Goal: Transaction & Acquisition: Purchase product/service

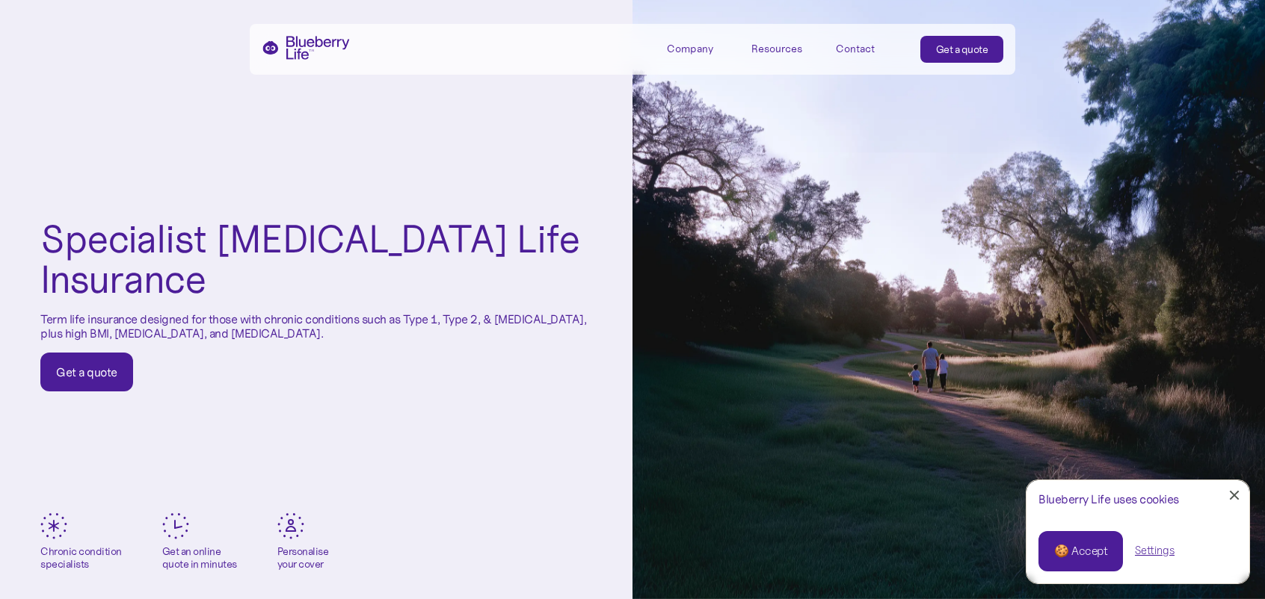
click at [100, 373] on div "Get a quote" at bounding box center [86, 372] width 61 height 15
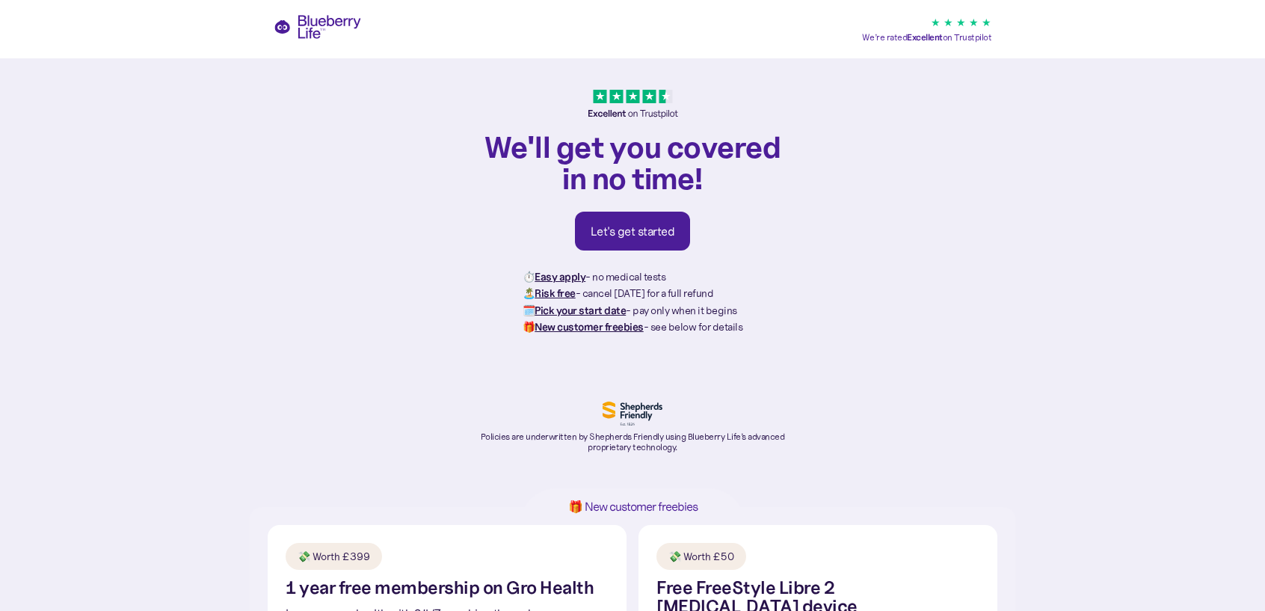
click at [662, 241] on link "Let's get started" at bounding box center [633, 231] width 116 height 39
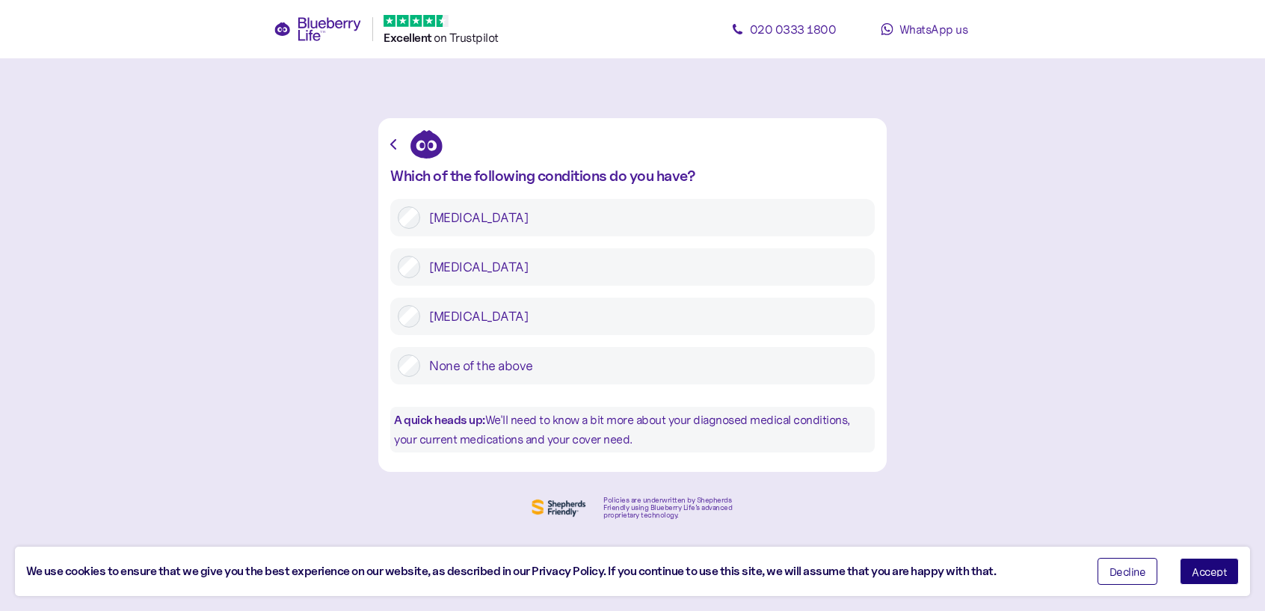
click at [392, 140] on icon "button" at bounding box center [393, 144] width 6 height 10
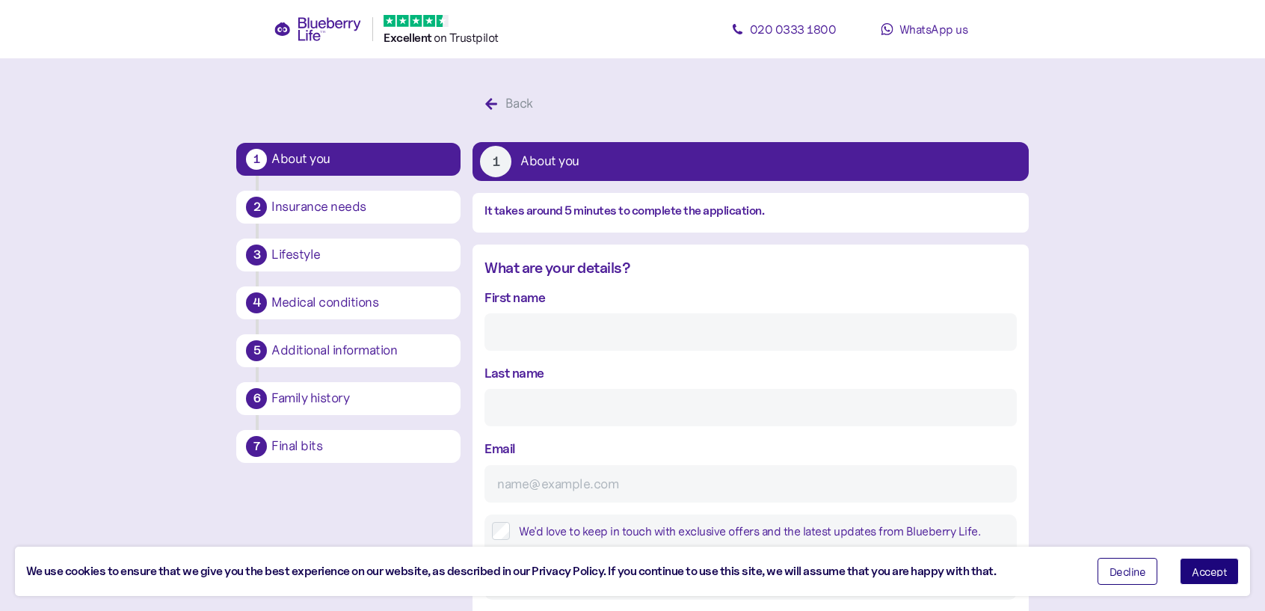
scroll to position [28, 0]
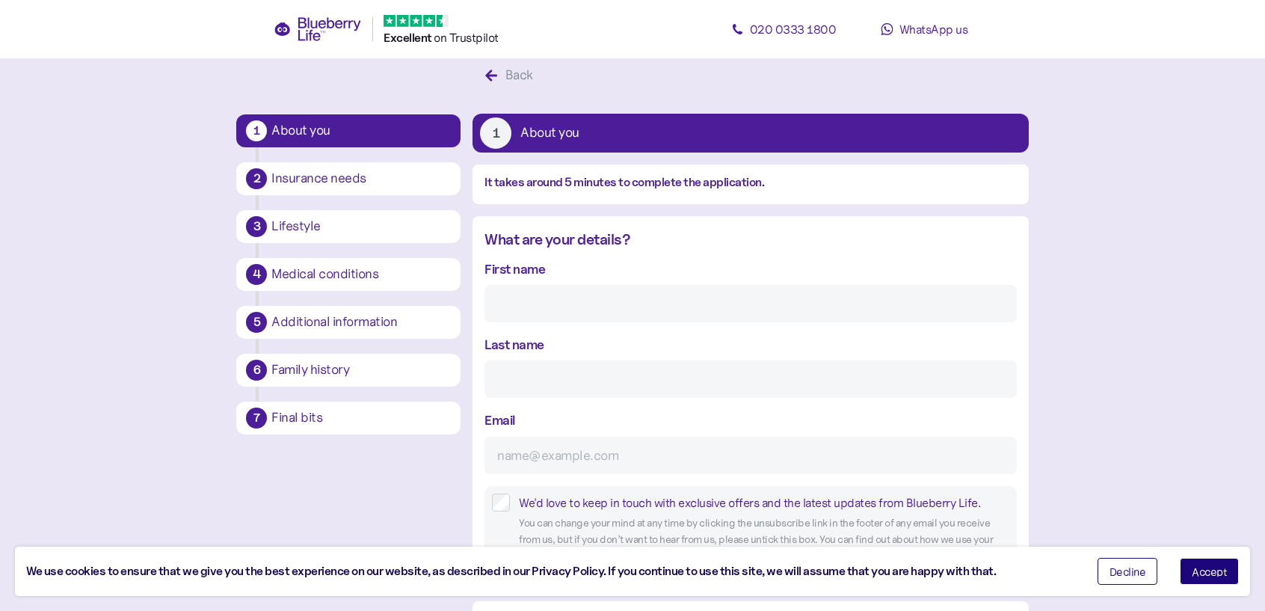
click at [523, 287] on input "First name" at bounding box center [749, 303] width 531 height 37
type input "Visesh"
type input "Jeetoo"
type input "v.jeetoo@yahoo.co.uk"
type input "**********"
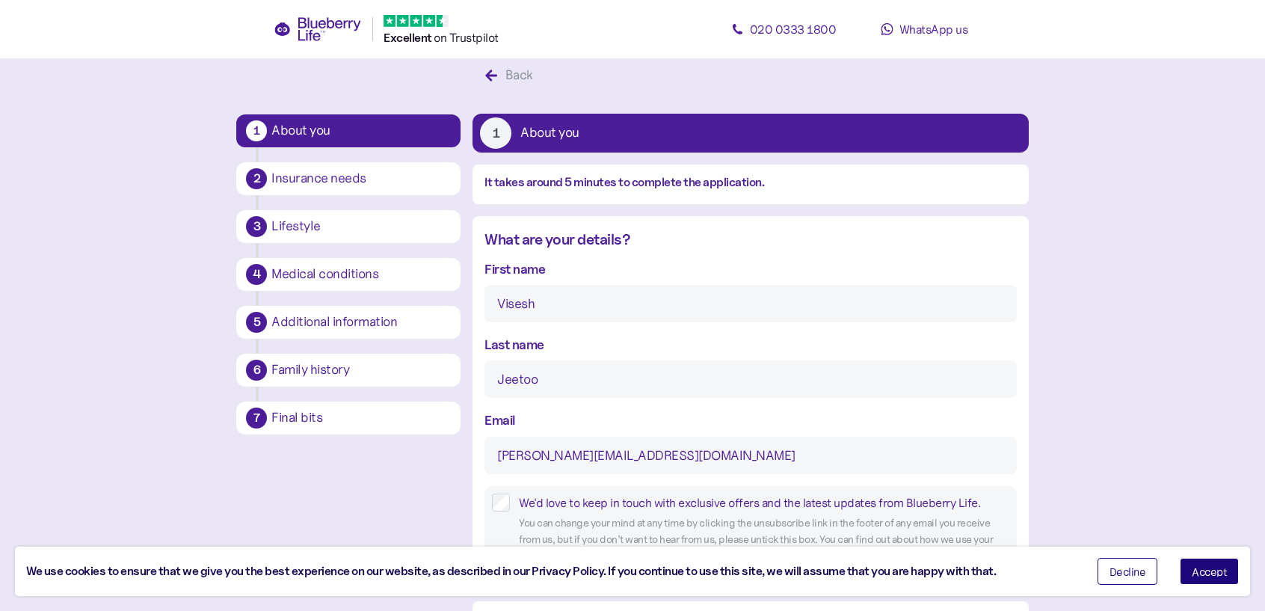
type input "*******"
type input "**********"
type input "*******"
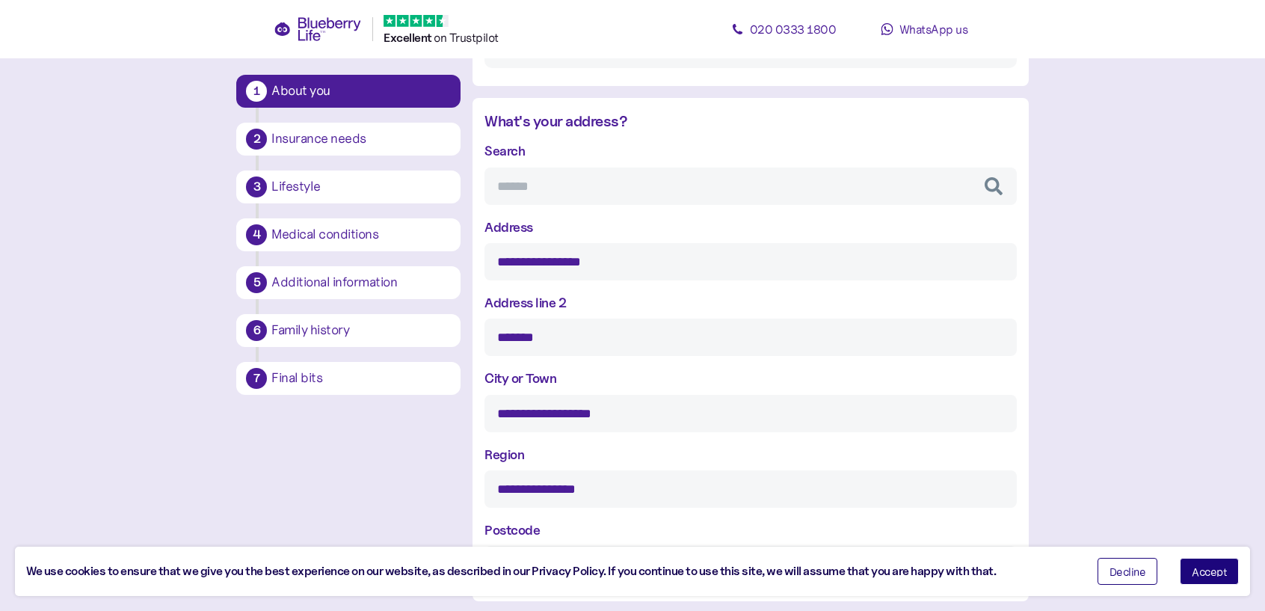
scroll to position [626, 0]
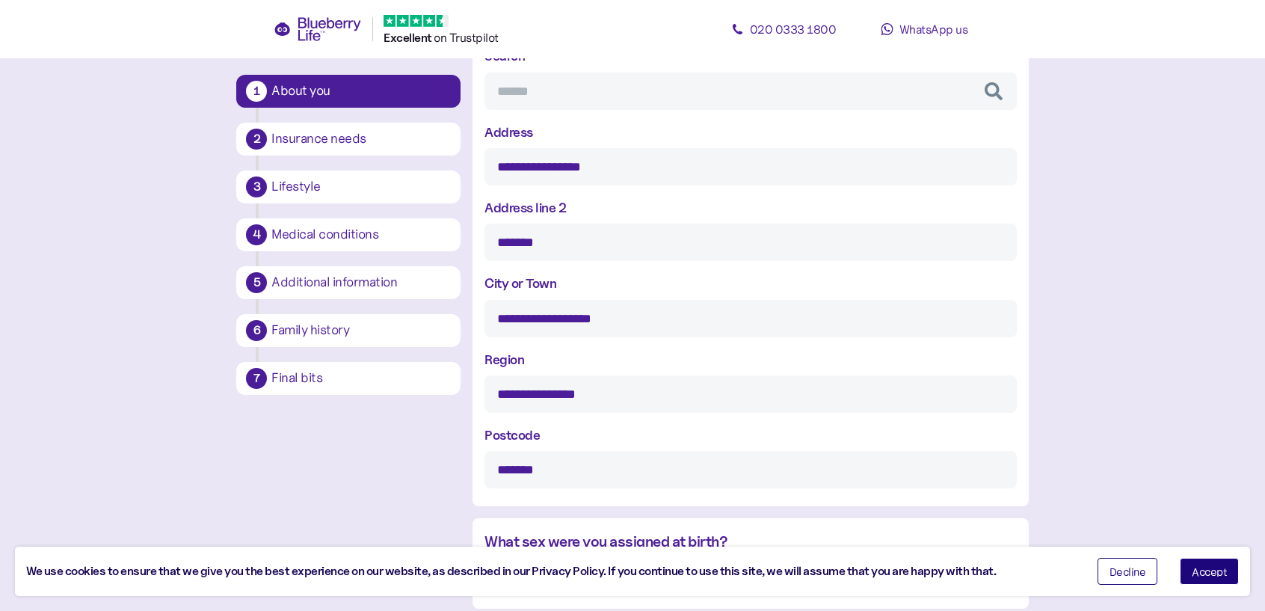
drag, startPoint x: 620, startPoint y: 318, endPoint x: 561, endPoint y: 317, distance: 59.8
click at [561, 317] on input "**********" at bounding box center [749, 318] width 531 height 37
type input "**********"
click at [882, 360] on div "**********" at bounding box center [749, 381] width 531 height 64
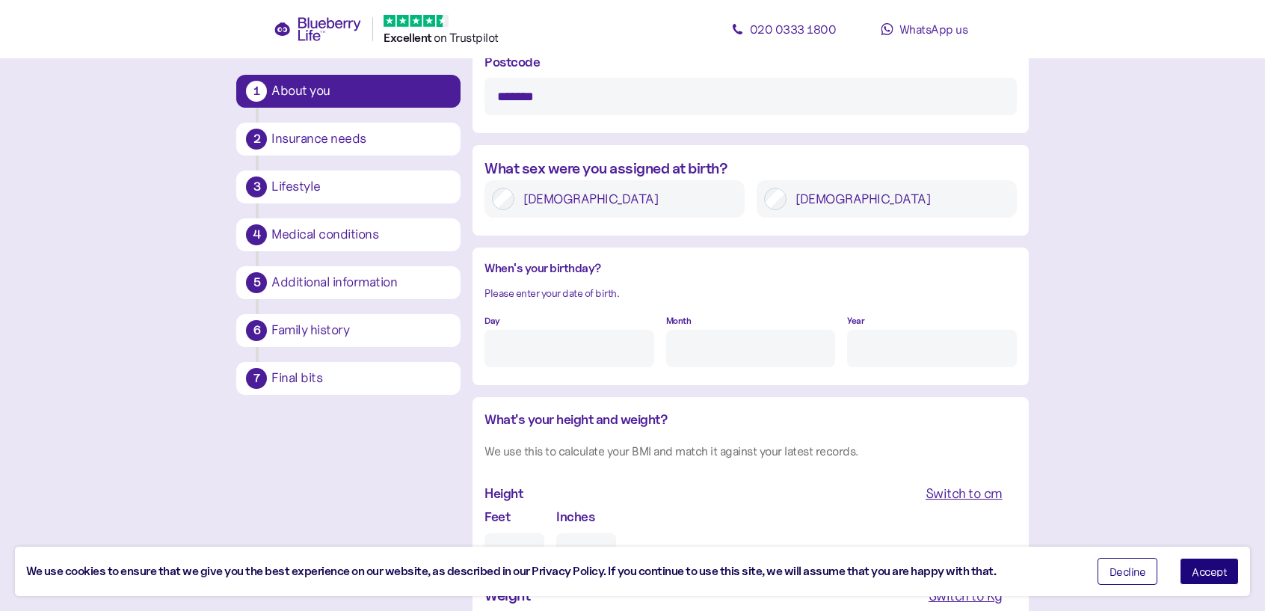
scroll to position [1000, 0]
click at [582, 354] on input "Day" at bounding box center [568, 347] width 169 height 37
type input "30"
click at [745, 344] on input "Month" at bounding box center [750, 347] width 169 height 37
click at [720, 349] on input "Month" at bounding box center [750, 347] width 169 height 37
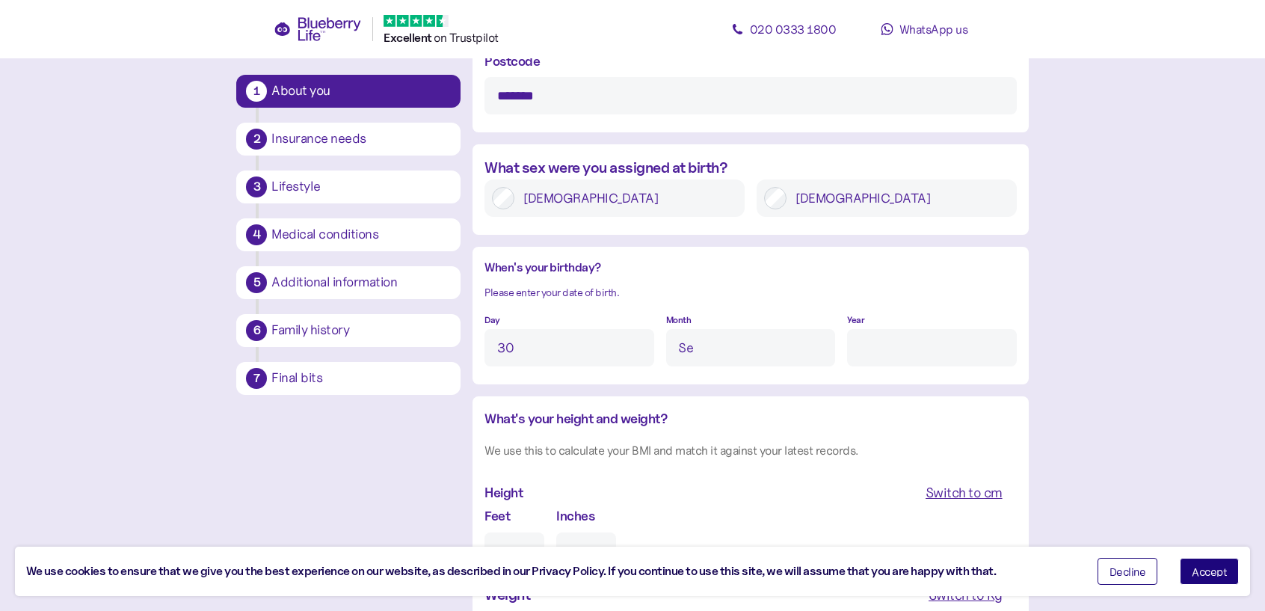
type input "S"
type input "o"
type input "9"
click at [883, 346] on input "Year" at bounding box center [931, 347] width 169 height 37
type input "****"
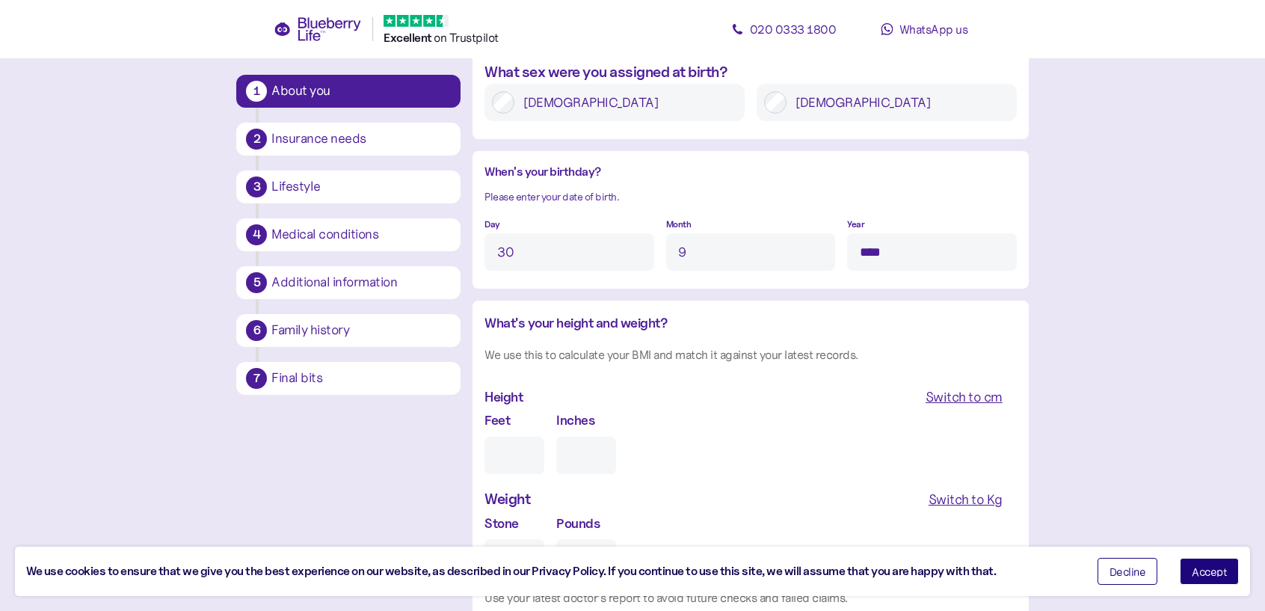
scroll to position [1150, 0]
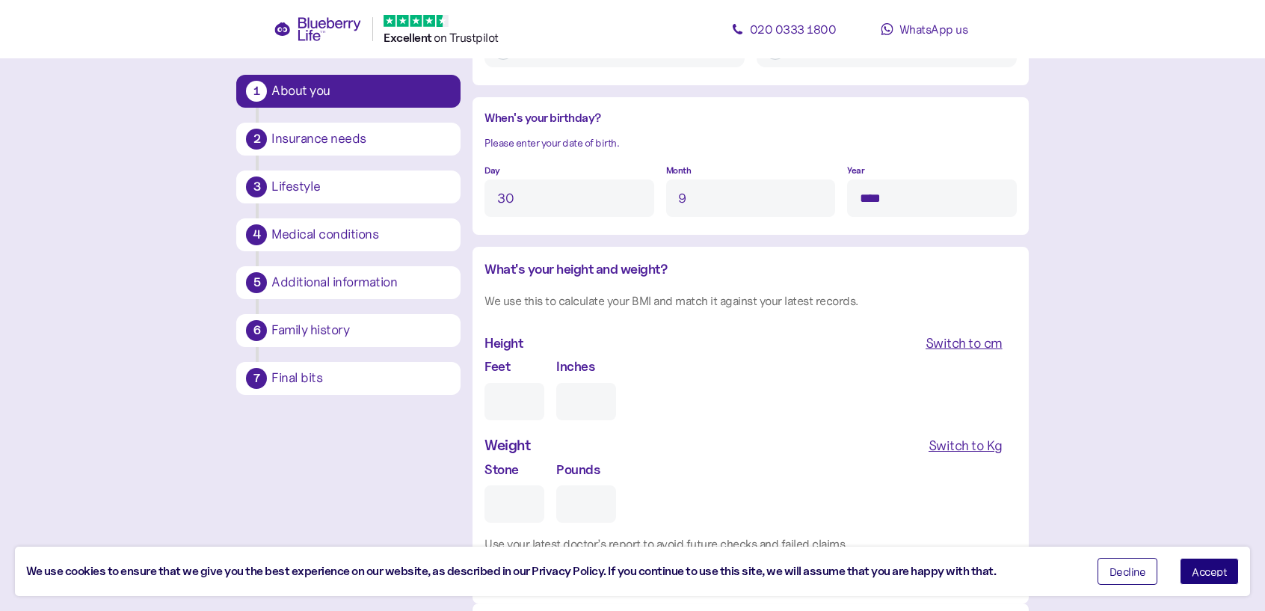
click at [516, 409] on input "Feet" at bounding box center [514, 401] width 60 height 37
click at [955, 337] on div "Switch to cm" at bounding box center [963, 343] width 77 height 21
click at [500, 404] on input "cm" at bounding box center [547, 401] width 127 height 37
type input "***"
click at [949, 448] on div "Switch to Kg" at bounding box center [965, 445] width 74 height 21
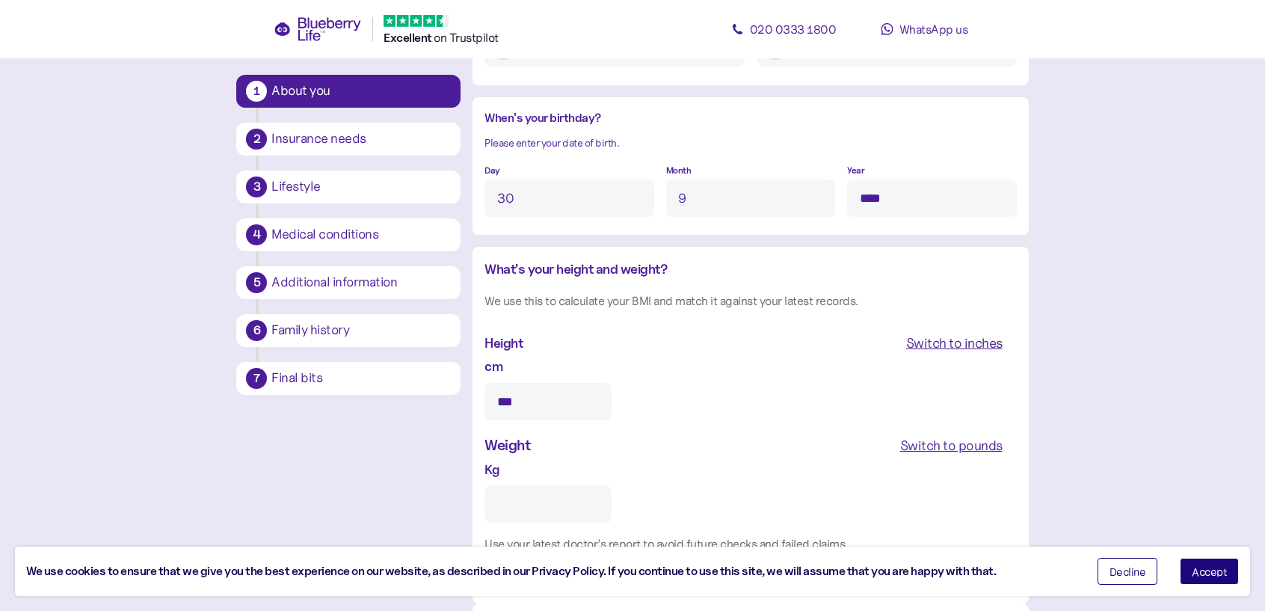
click at [514, 508] on input "Kg" at bounding box center [547, 503] width 127 height 37
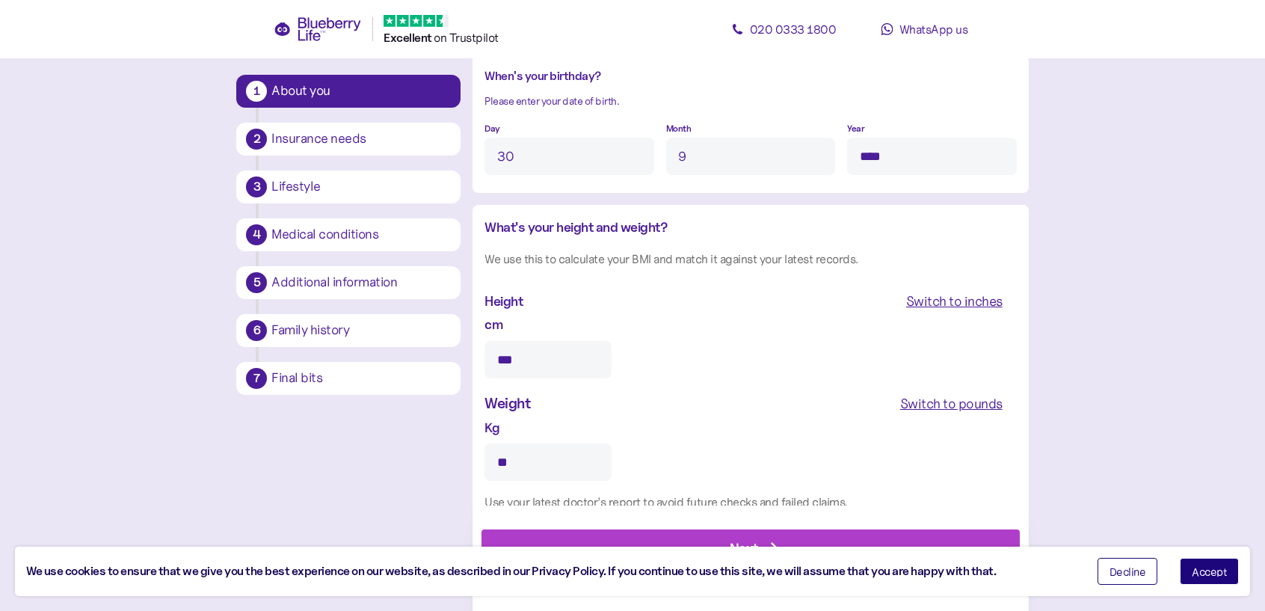
scroll to position [1247, 0]
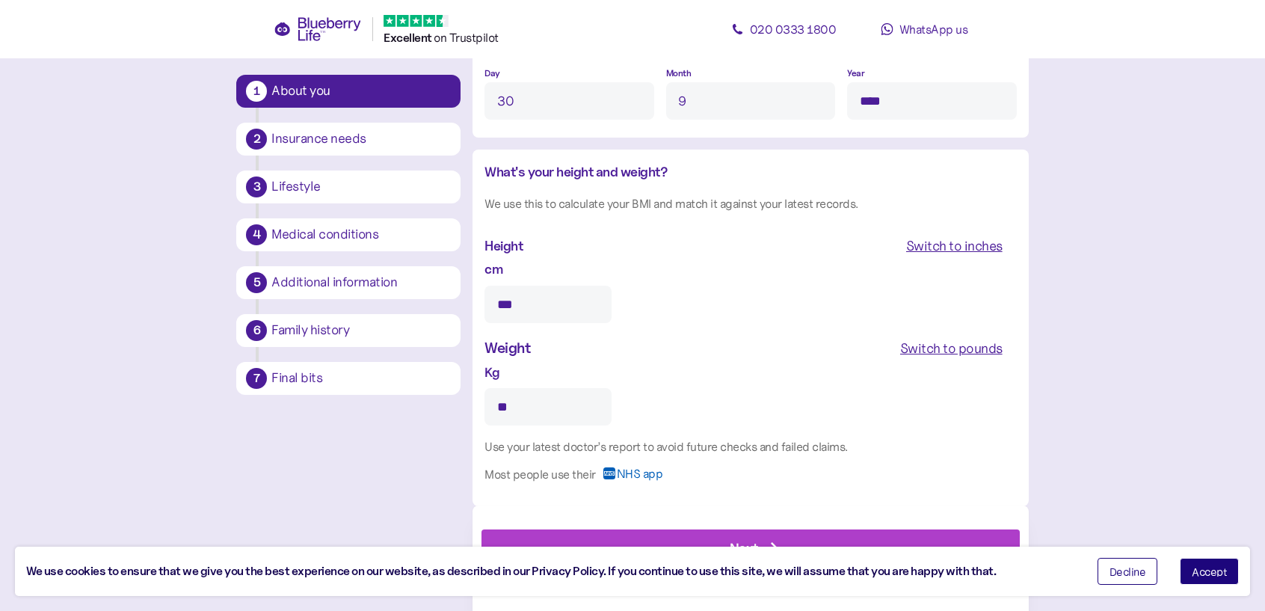
type input "**"
click at [1214, 570] on span "Accept" at bounding box center [1208, 571] width 35 height 10
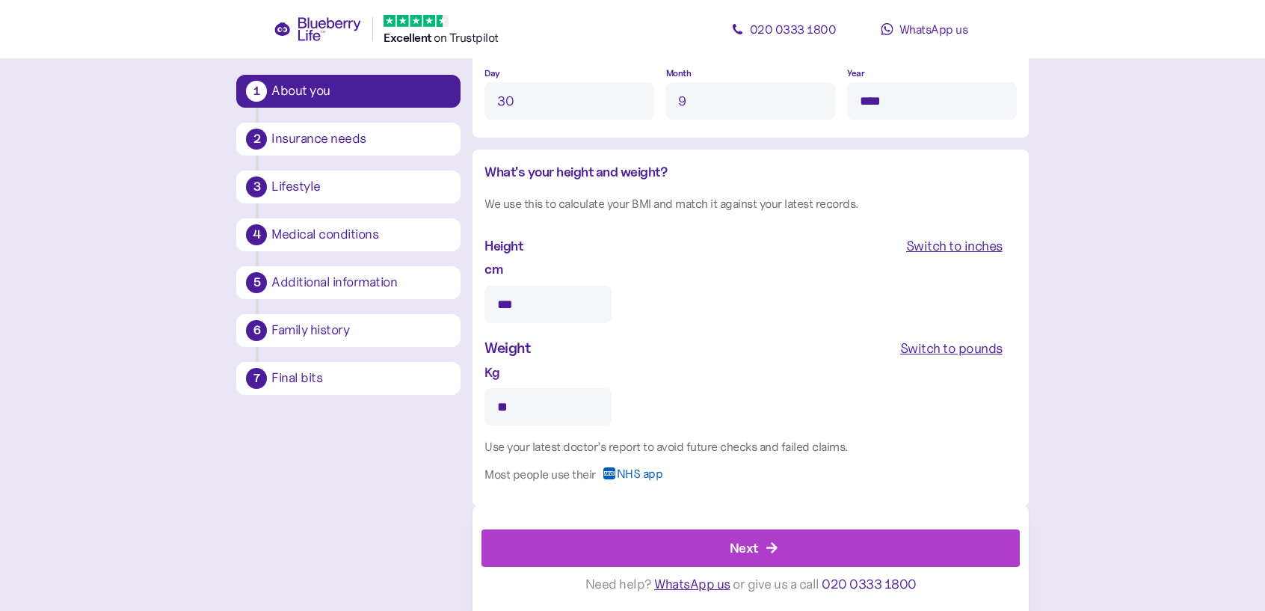
click at [779, 553] on div "Next" at bounding box center [754, 548] width 504 height 36
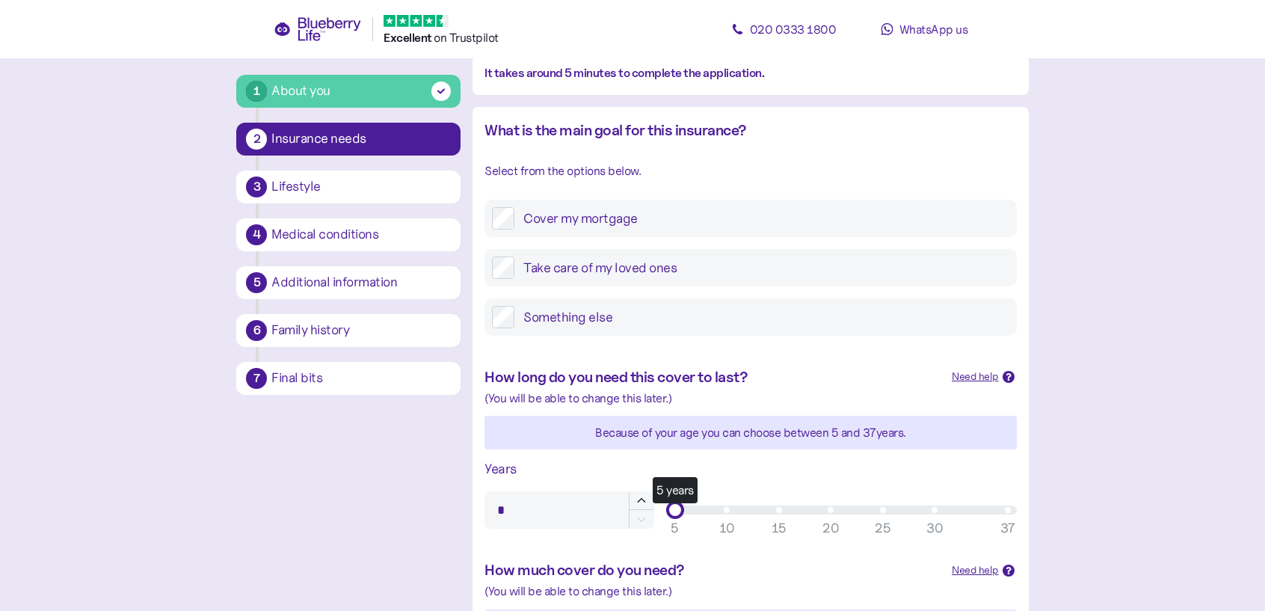
scroll to position [224, 0]
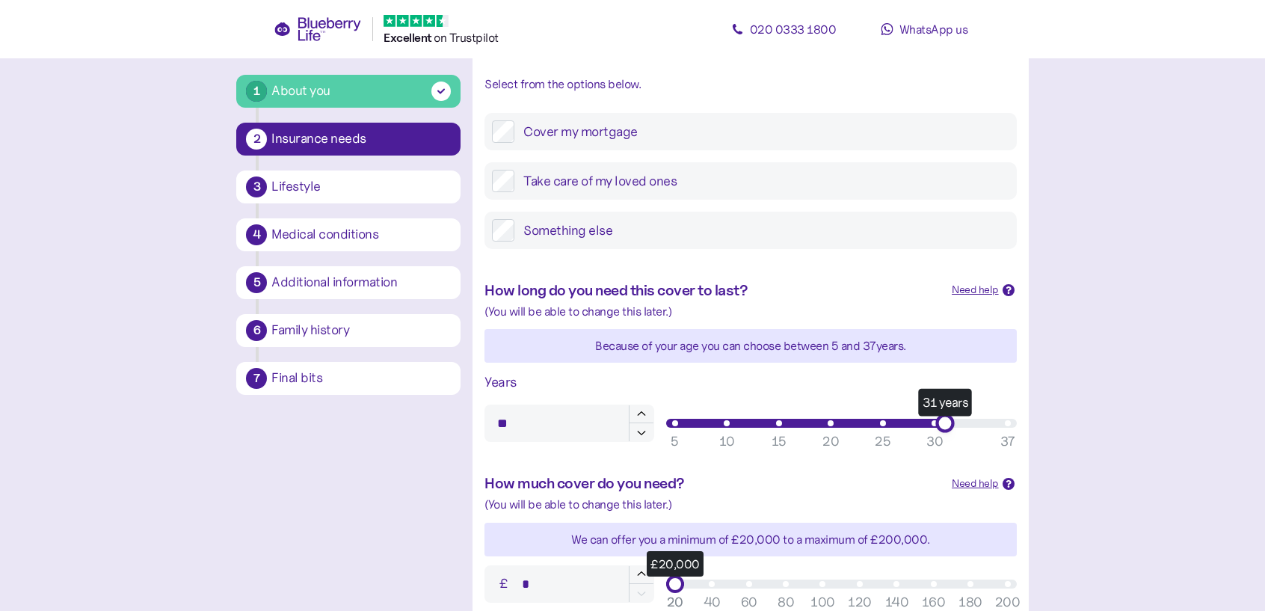
type input "**"
drag, startPoint x: 681, startPoint y: 422, endPoint x: 1048, endPoint y: 437, distance: 367.3
click at [1048, 437] on main "1 About you 2 Insurance needs 3 Lifestyle 4 Medical conditions 5 Additional inf…" at bounding box center [632, 399] width 1265 height 1247
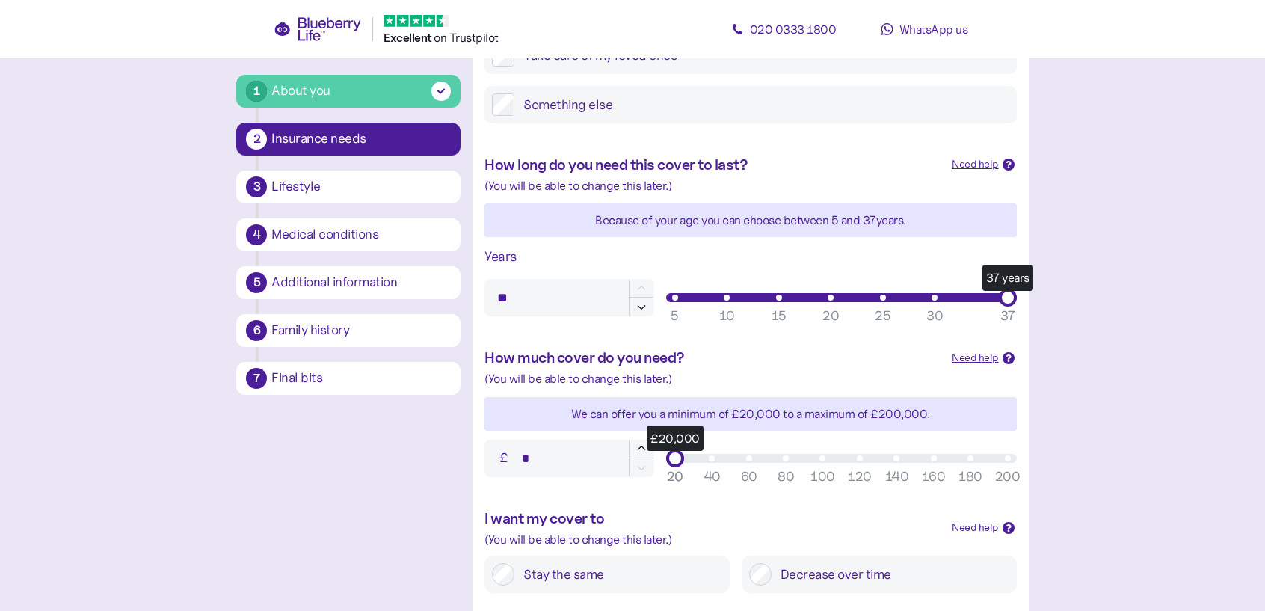
scroll to position [374, 0]
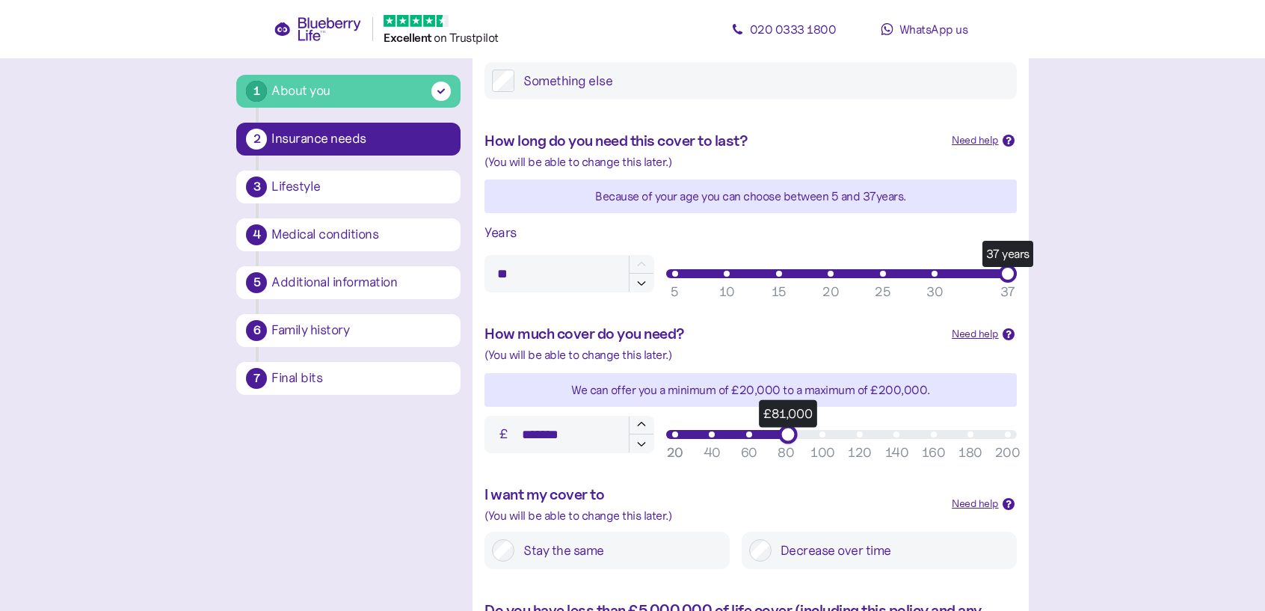
type input "*******"
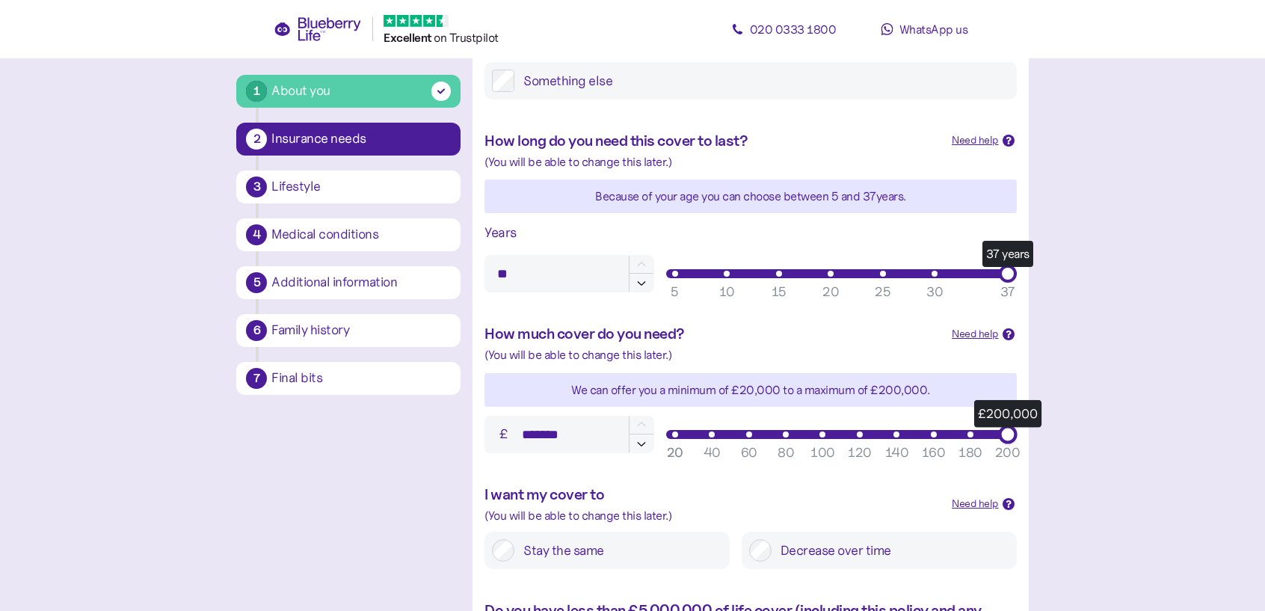
drag, startPoint x: 669, startPoint y: 431, endPoint x: 1139, endPoint y: 448, distance: 470.4
click at [1139, 448] on main "1 About you 2 Insurance needs 3 Lifestyle 4 Medical conditions 5 Additional inf…" at bounding box center [632, 249] width 1265 height 1247
click at [721, 501] on div "I want my cover to" at bounding box center [711, 494] width 455 height 23
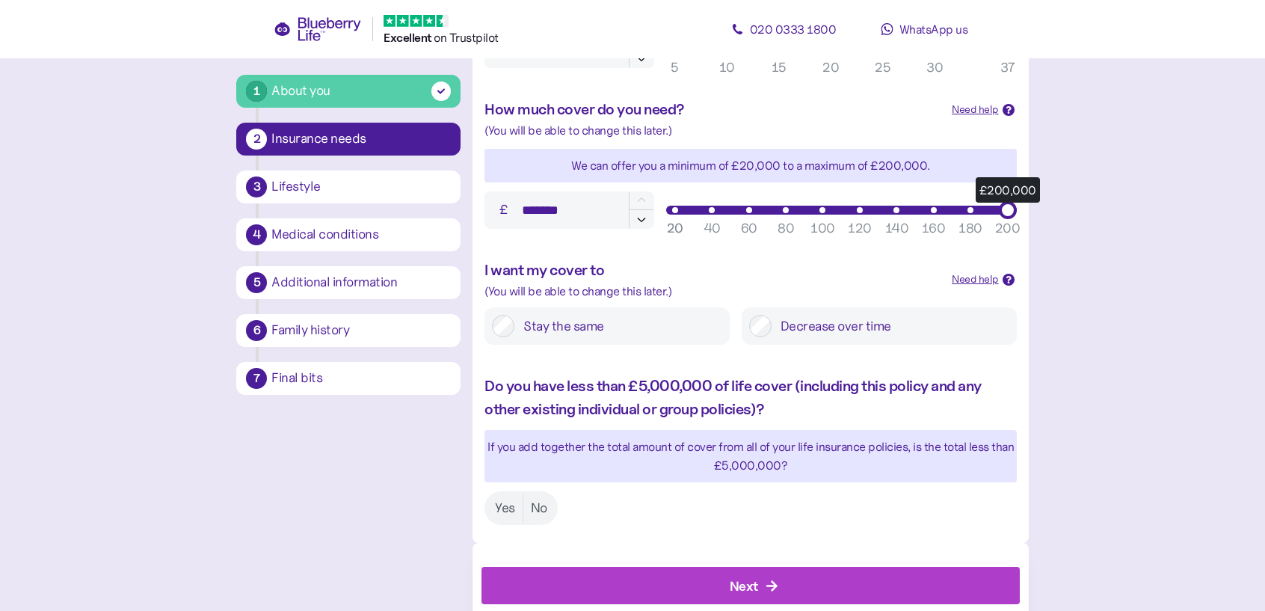
scroll to position [635, 0]
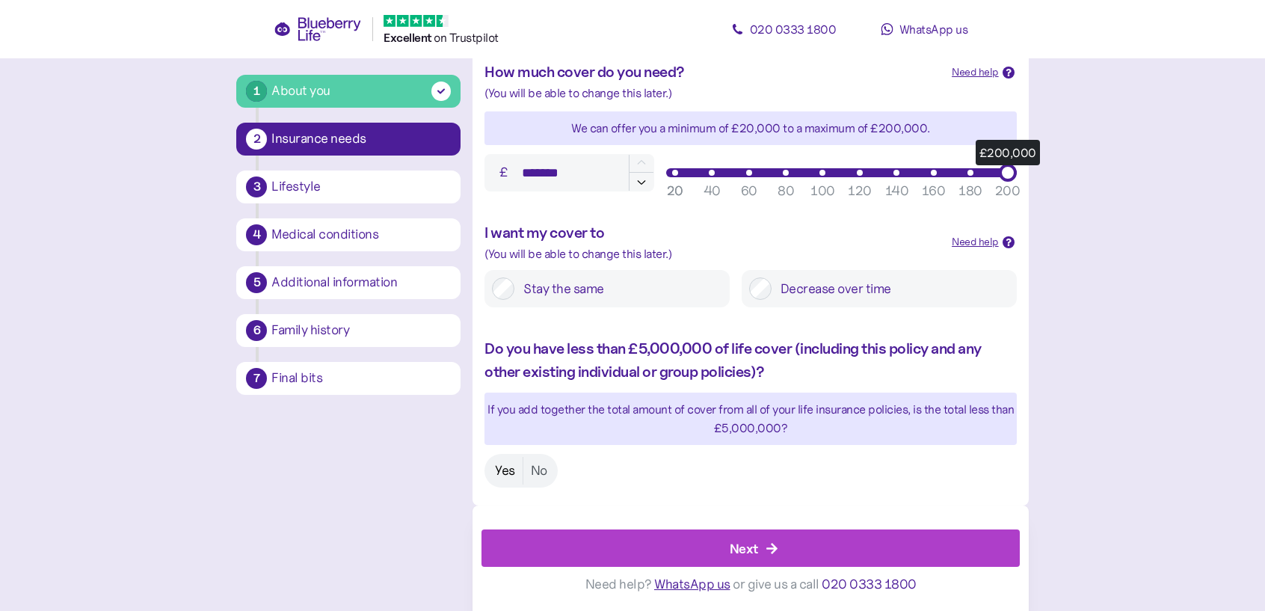
click at [503, 470] on label "Yes" at bounding box center [504, 471] width 35 height 28
click at [743, 543] on div "Next" at bounding box center [744, 548] width 28 height 20
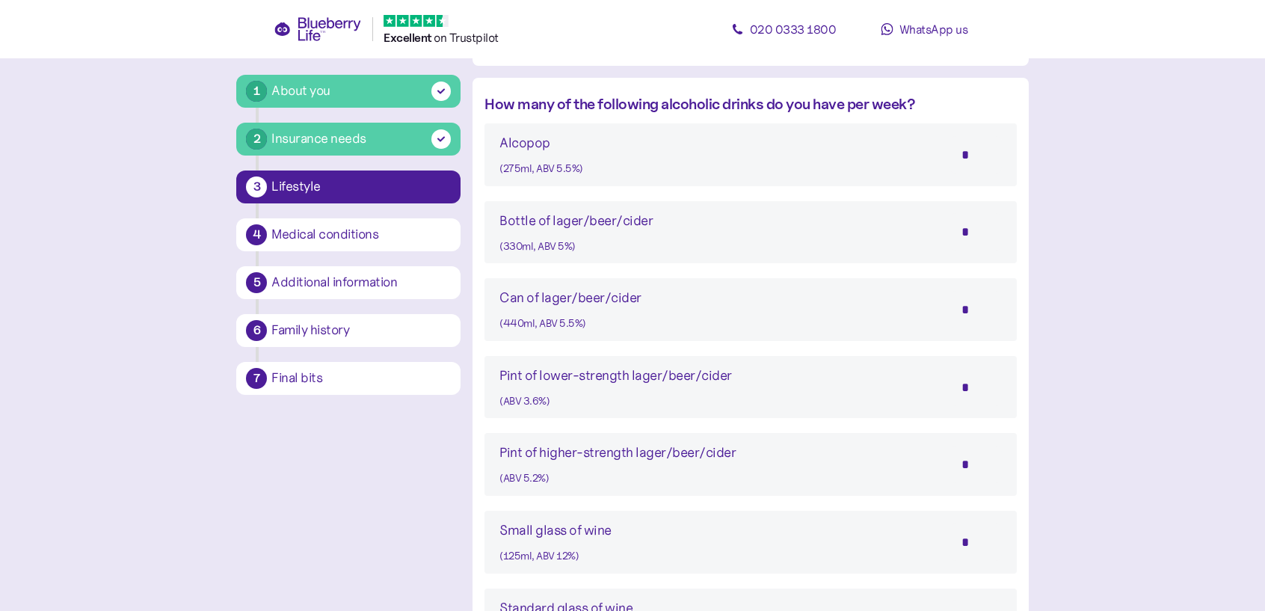
scroll to position [897, 0]
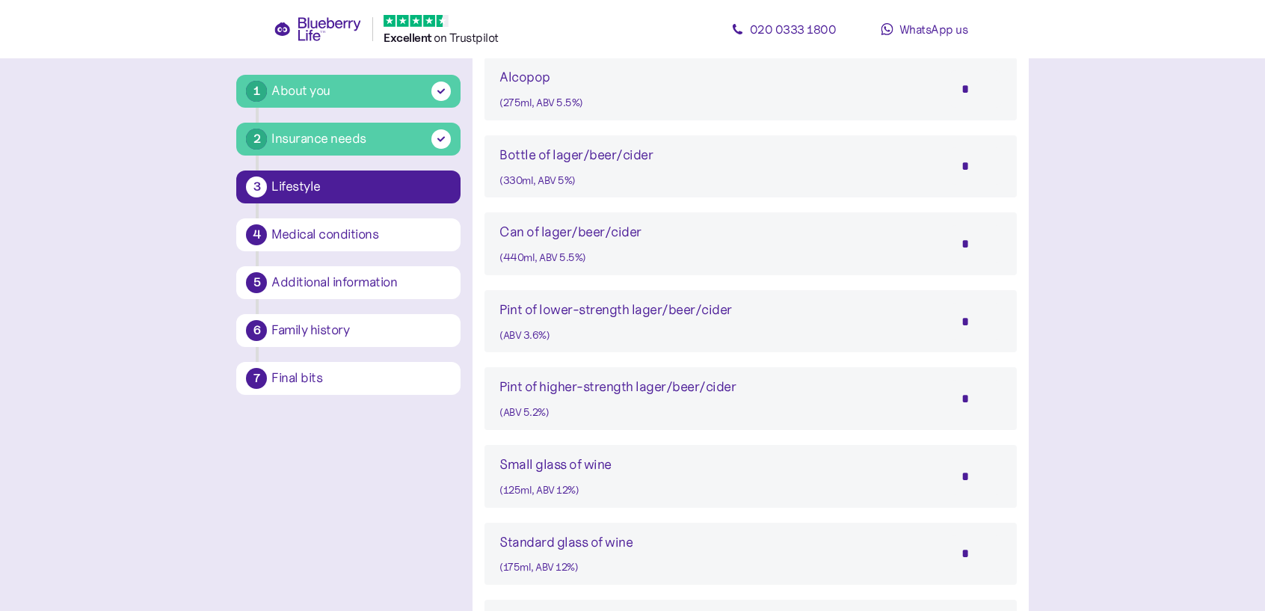
click at [730, 309] on div "Pint of lower-strength lager/beer/cider (ABV 3.6%) *" at bounding box center [750, 321] width 502 height 45
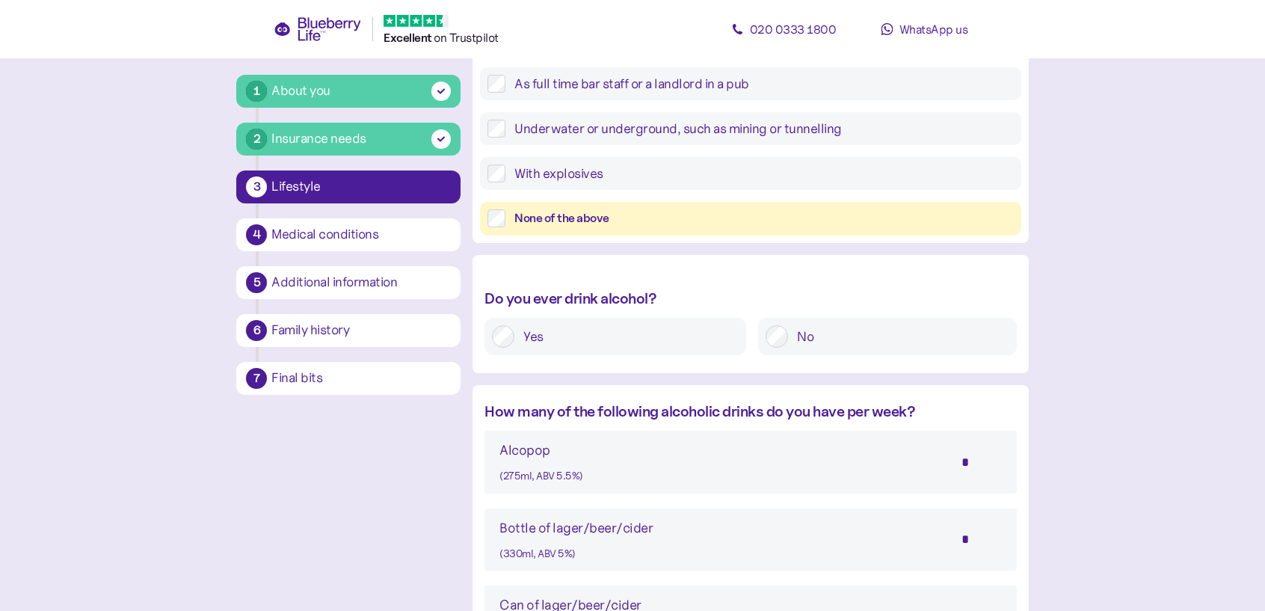
scroll to position [523, 0]
click at [968, 462] on input "*" at bounding box center [975, 462] width 52 height 37
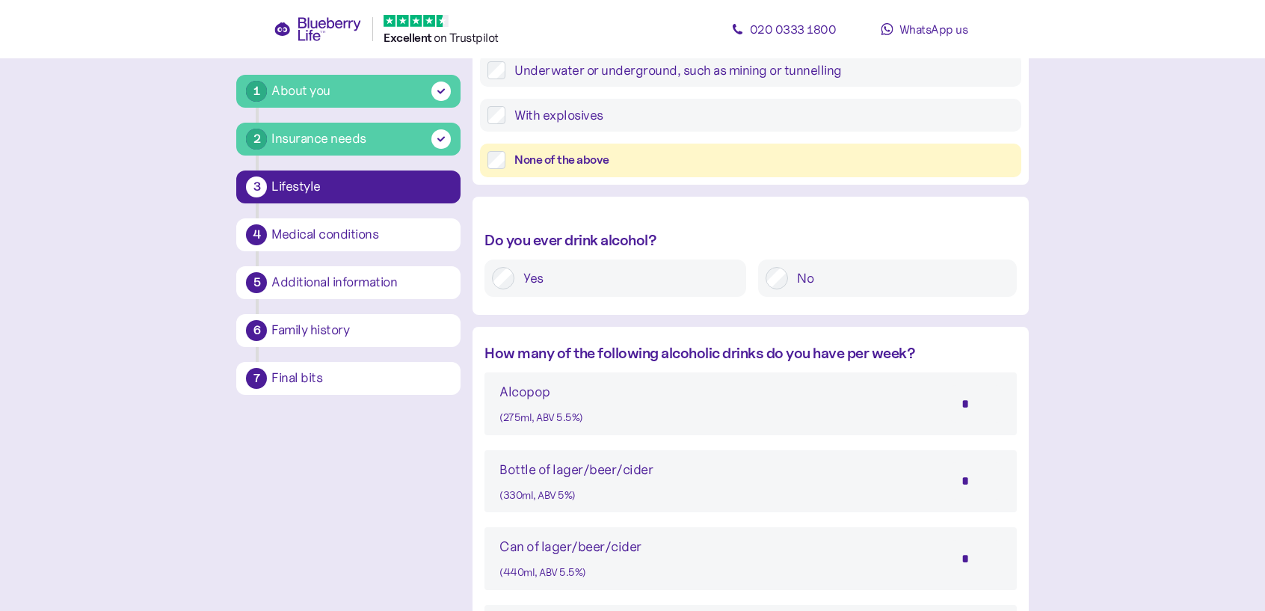
scroll to position [673, 0]
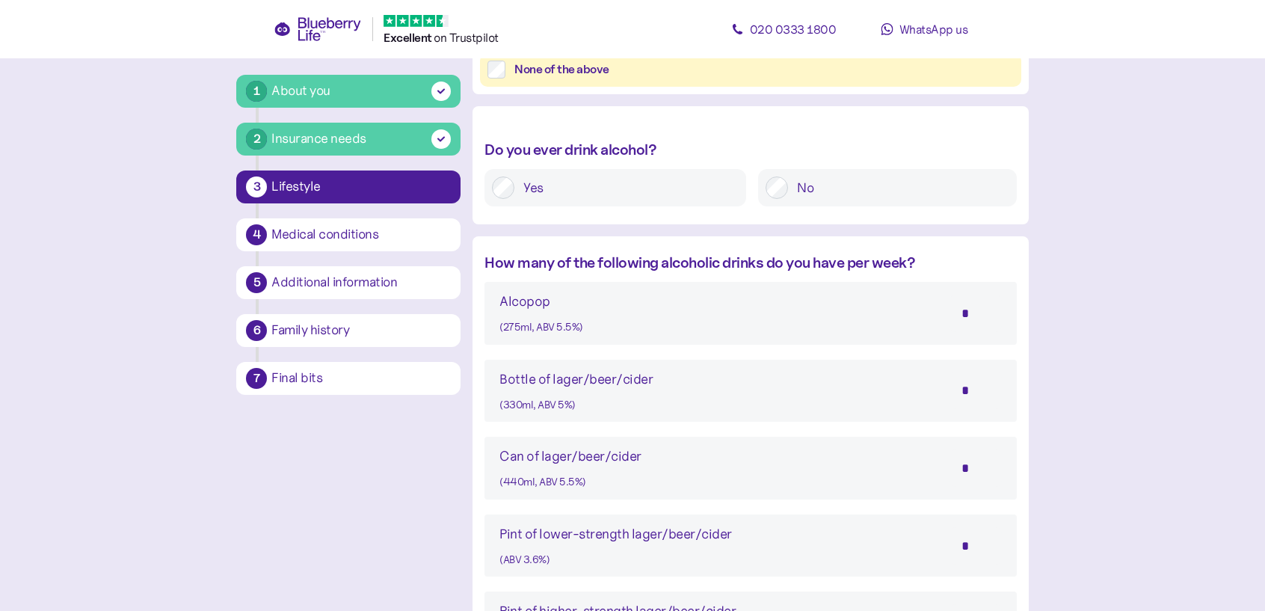
click at [969, 471] on input "*" at bounding box center [975, 467] width 52 height 37
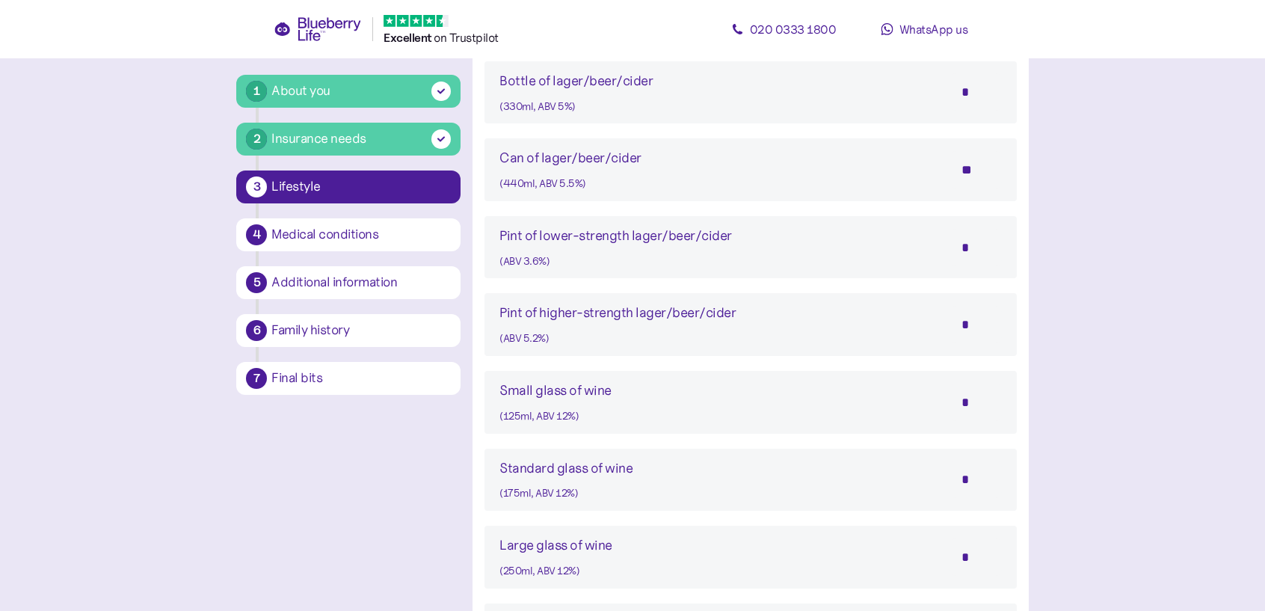
scroll to position [972, 0]
type input "*"
click at [969, 400] on input "*" at bounding box center [975, 401] width 52 height 37
type input "*"
click at [978, 484] on input "*" at bounding box center [975, 478] width 52 height 37
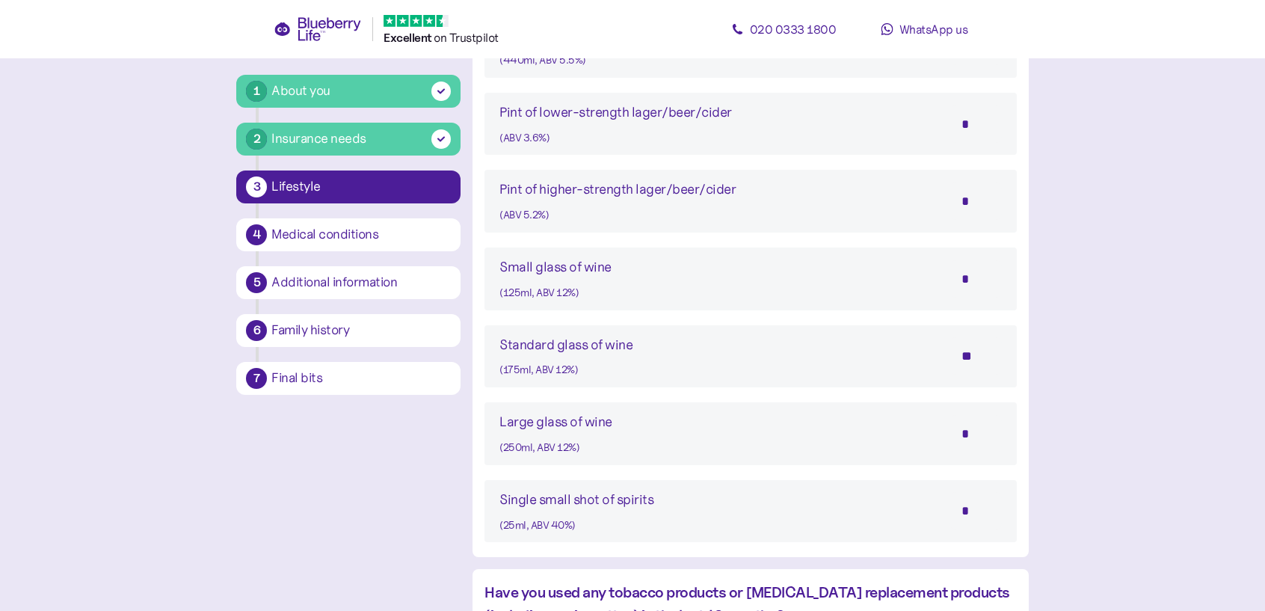
scroll to position [1196, 0]
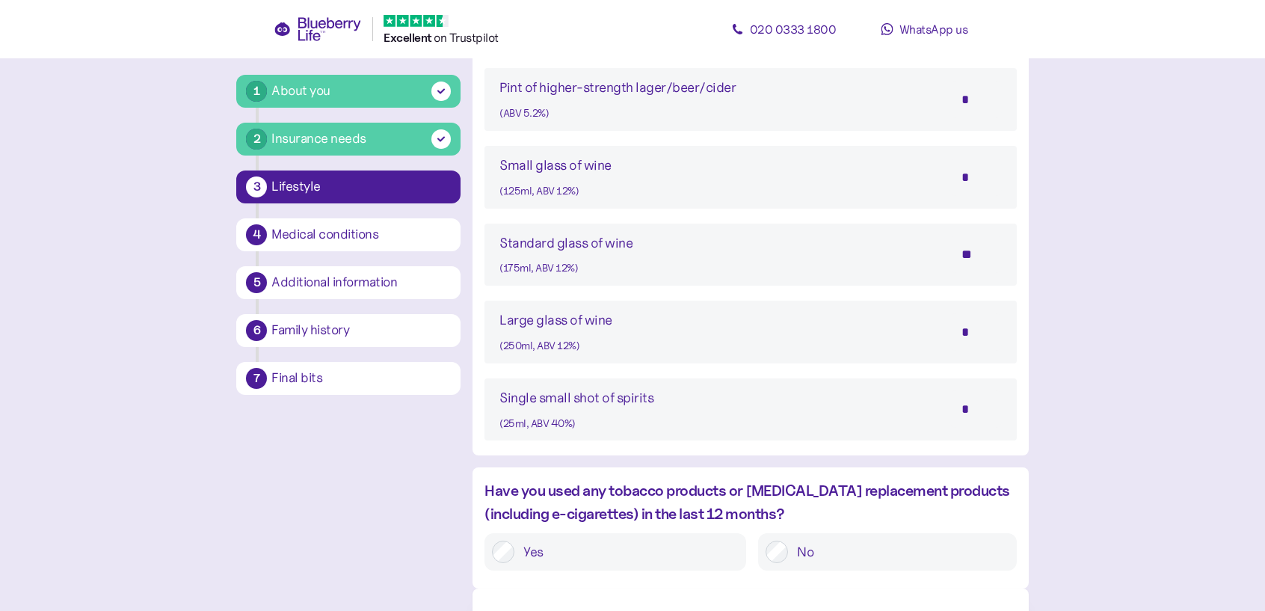
type input "*"
click at [972, 411] on input "*" at bounding box center [975, 408] width 52 height 37
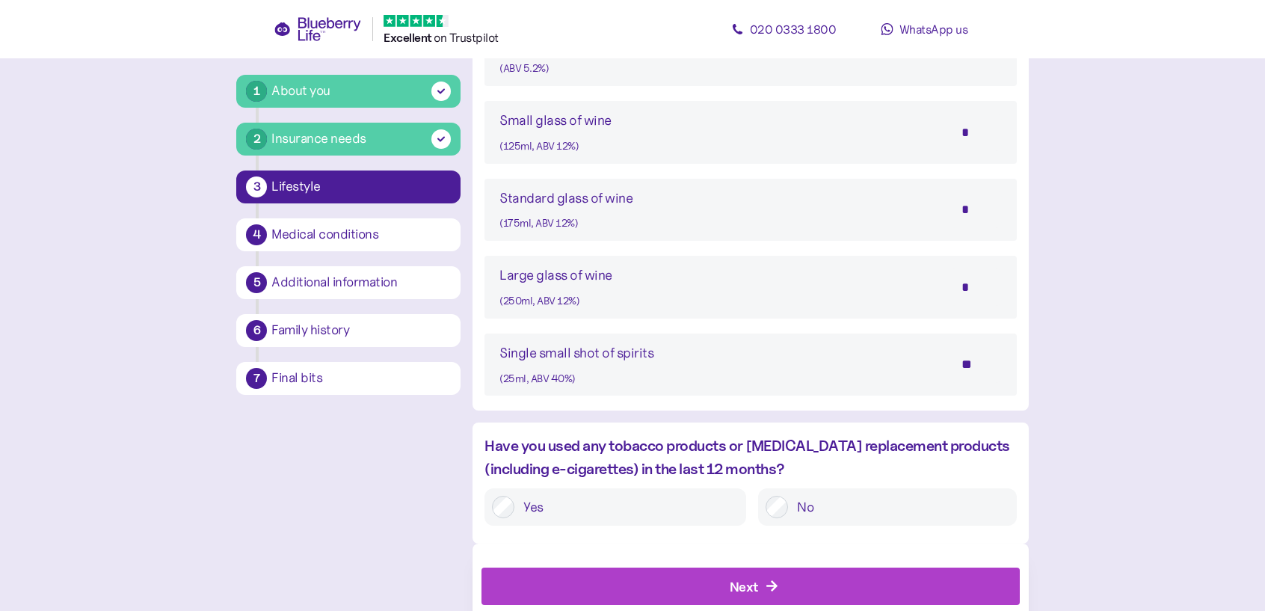
scroll to position [1279, 0]
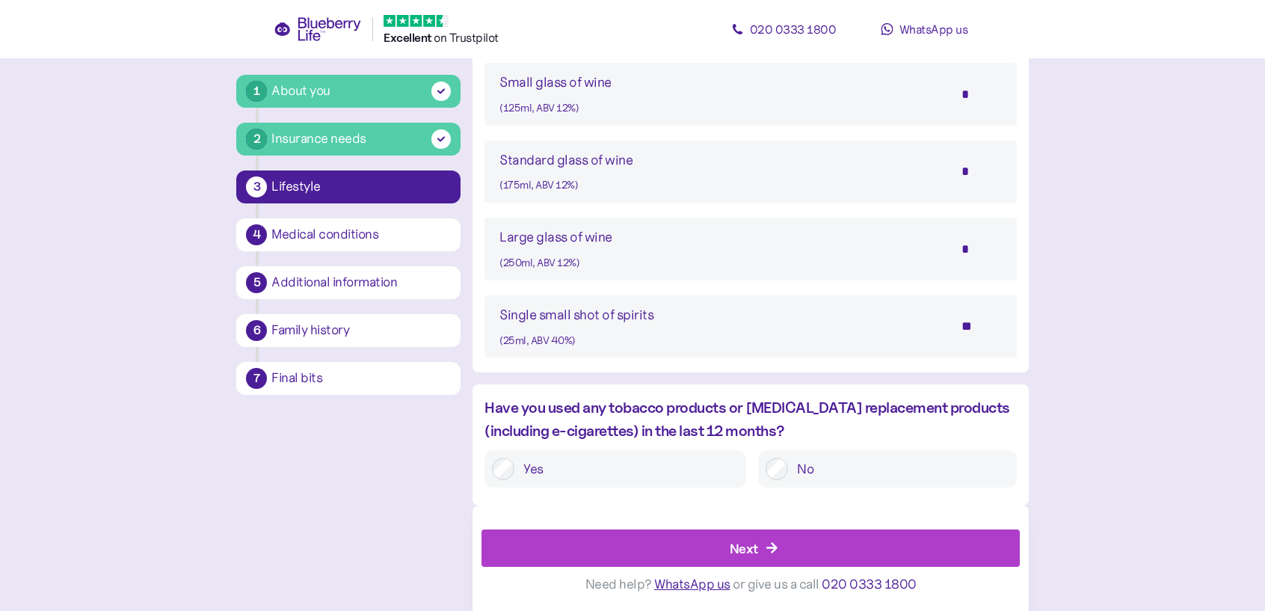
type input "*"
click at [744, 555] on div "Next" at bounding box center [744, 547] width 28 height 20
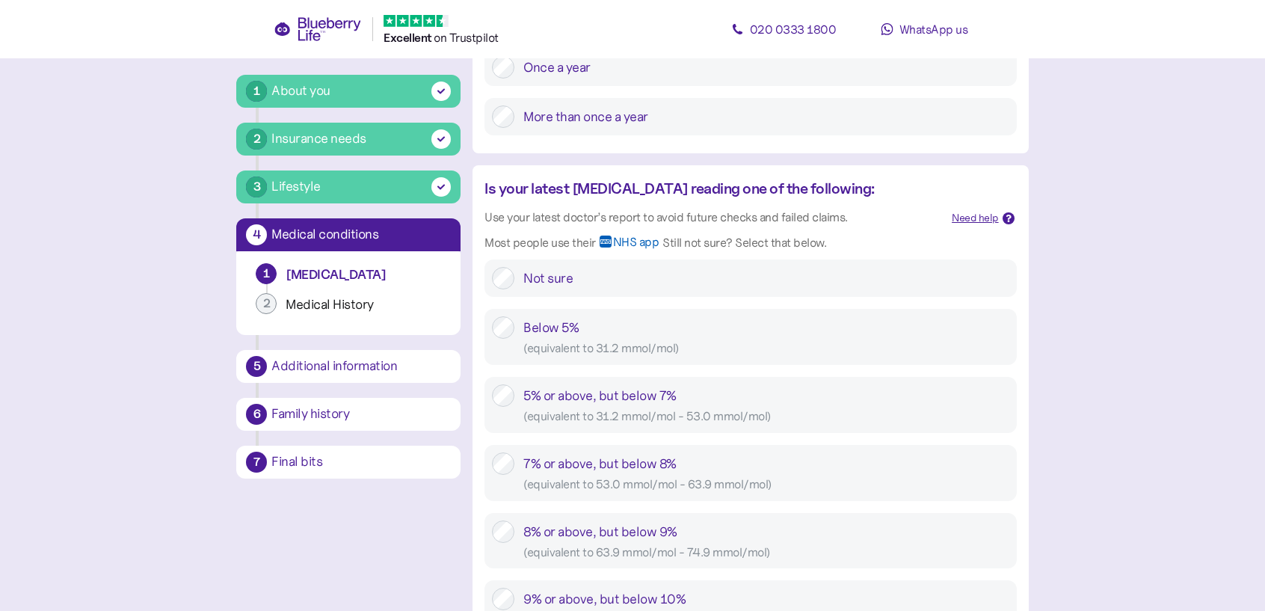
scroll to position [523, 0]
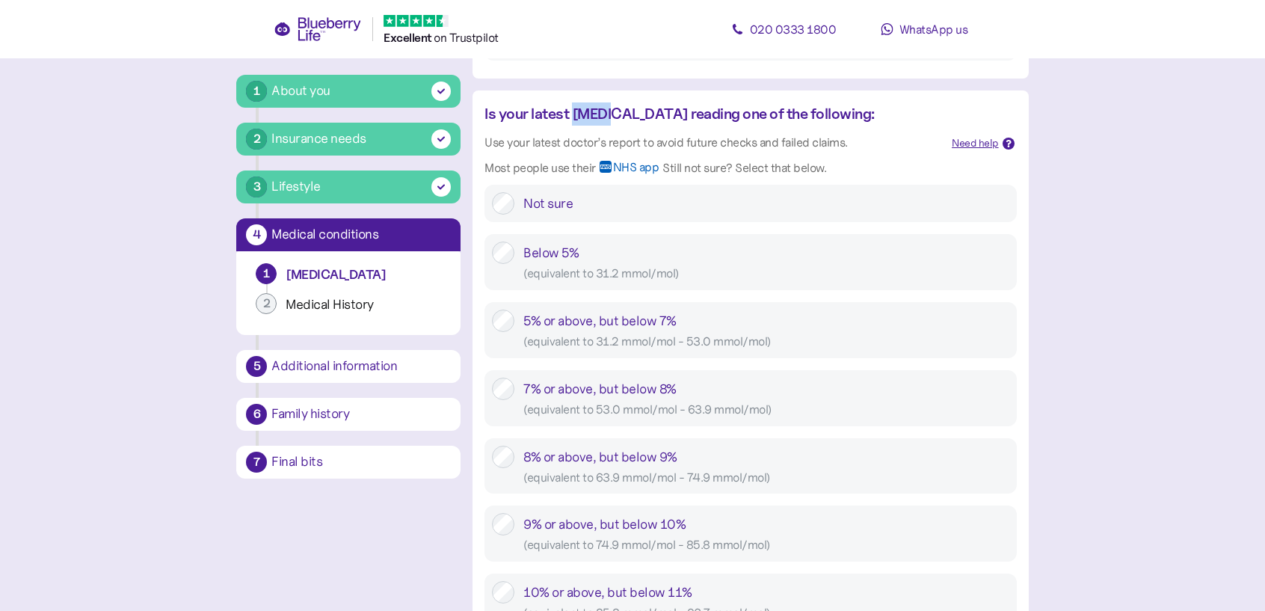
drag, startPoint x: 576, startPoint y: 113, endPoint x: 614, endPoint y: 117, distance: 39.1
click at [614, 117] on div "Is your latest HbA1c reading one of the following:" at bounding box center [711, 113] width 455 height 23
copy div "HbA1c"
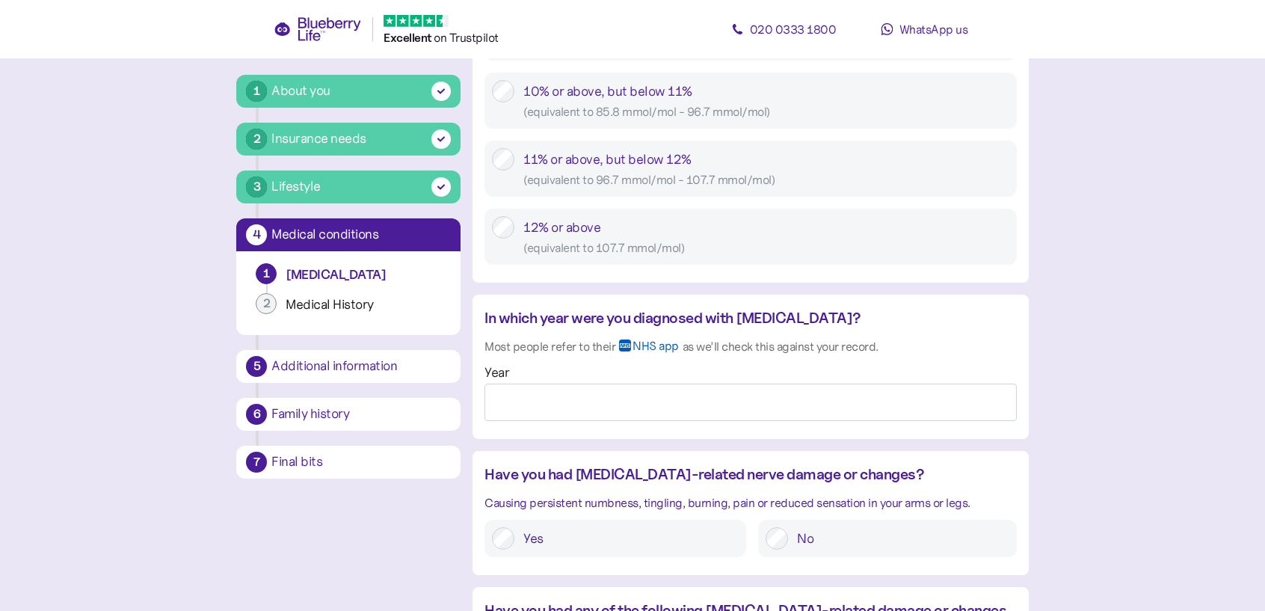
scroll to position [1121, 0]
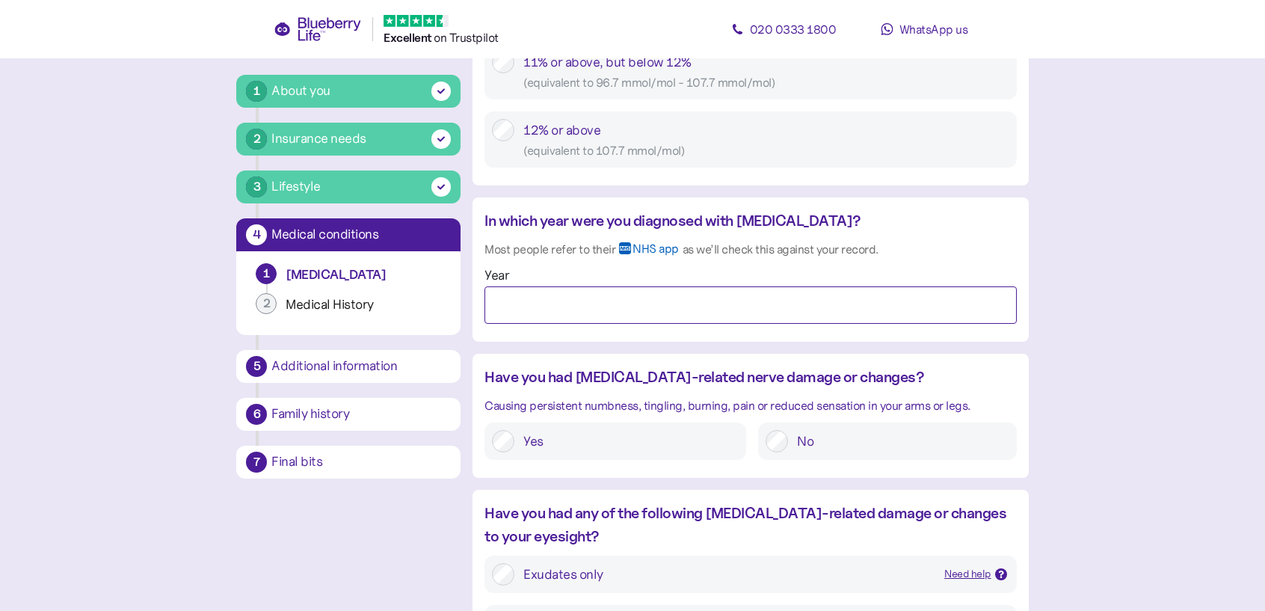
click at [571, 312] on input "Year" at bounding box center [749, 304] width 531 height 37
type input "****"
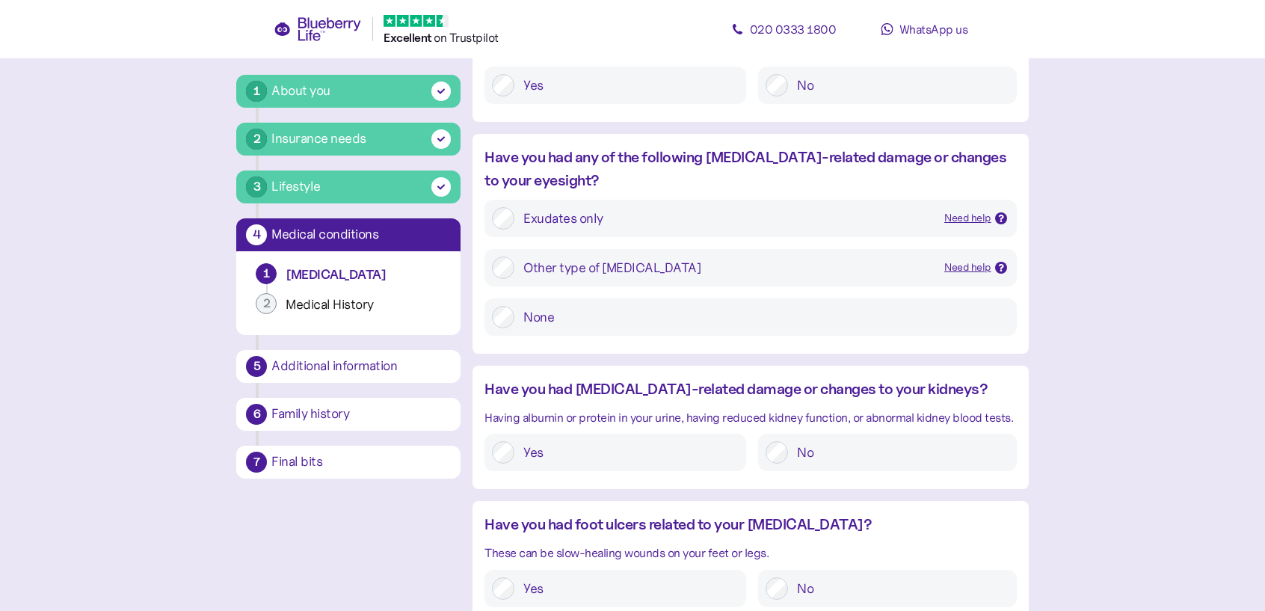
scroll to position [1570, 0]
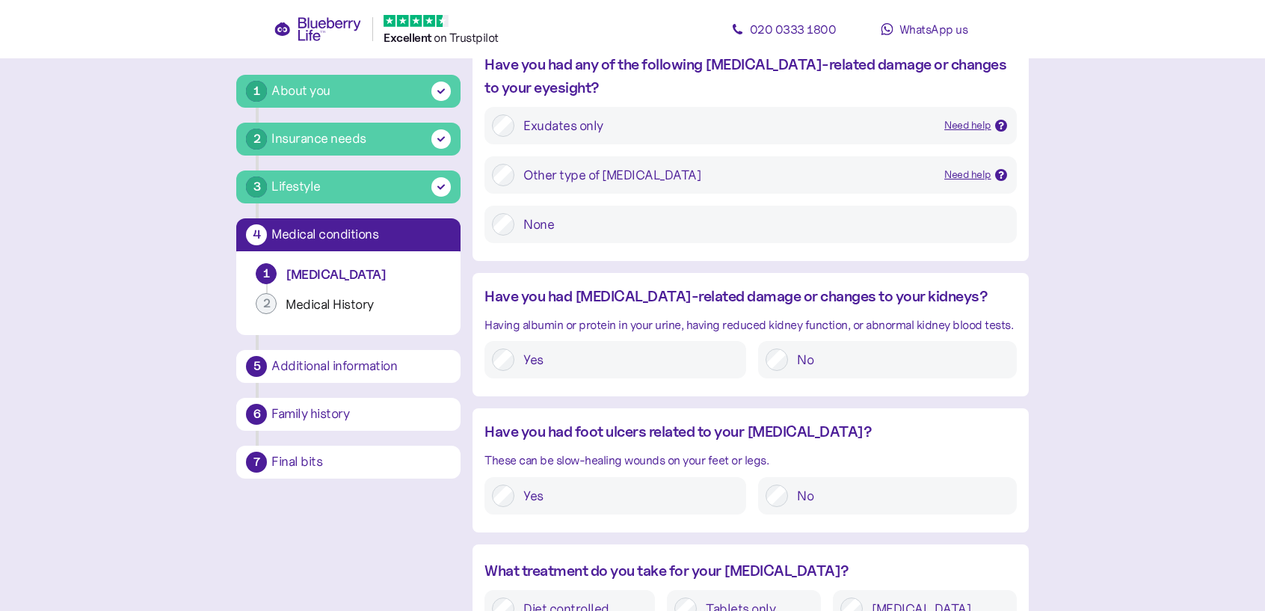
click at [788, 363] on div at bounding box center [776, 359] width 22 height 22
click at [786, 505] on div at bounding box center [776, 495] width 22 height 22
click at [789, 369] on label "No" at bounding box center [898, 359] width 221 height 22
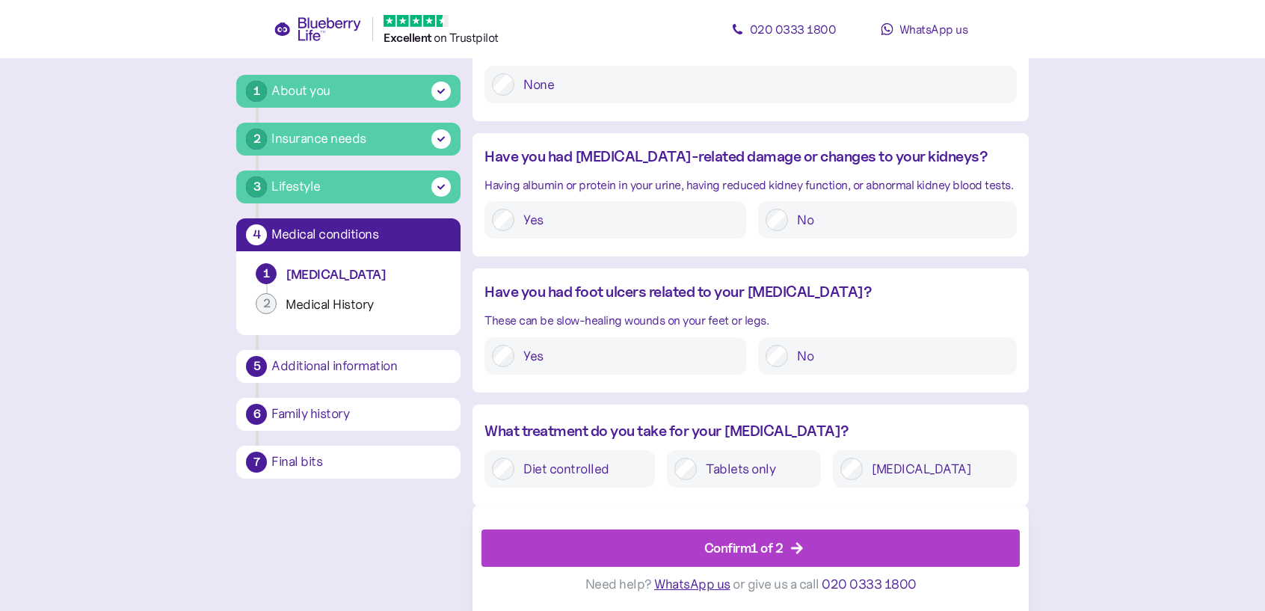
drag, startPoint x: 514, startPoint y: 472, endPoint x: 854, endPoint y: 610, distance: 367.1
click at [514, 472] on label "Diet controlled" at bounding box center [580, 468] width 133 height 22
click at [783, 561] on span "Confirm 1 of 2" at bounding box center [743, 548] width 79 height 36
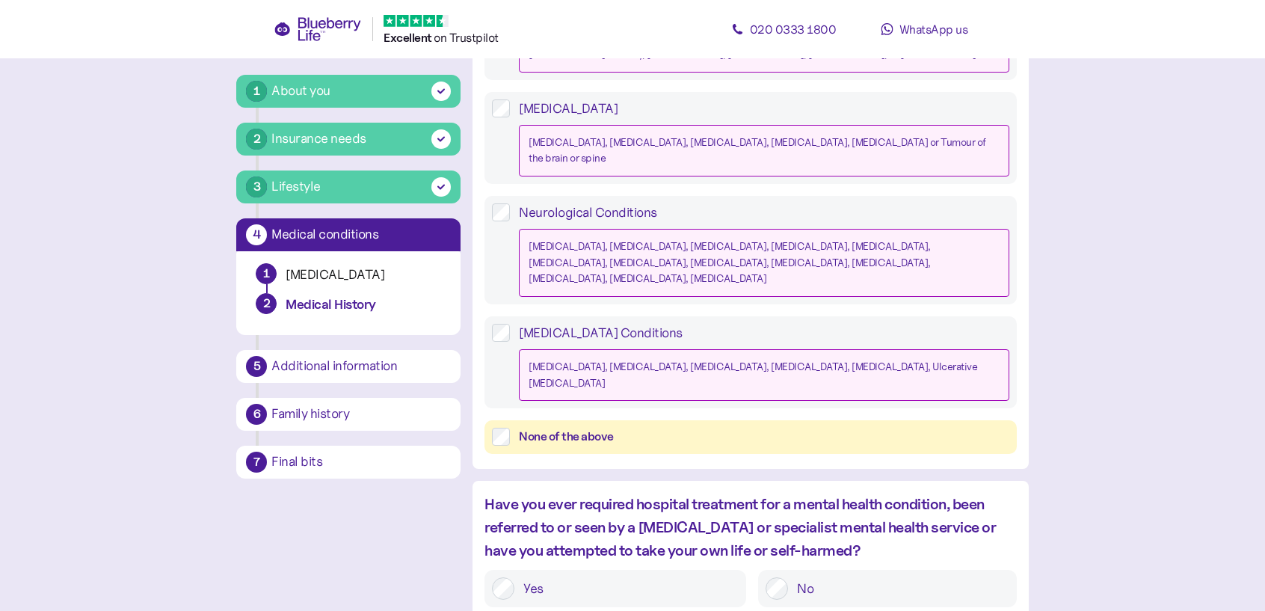
scroll to position [598, 0]
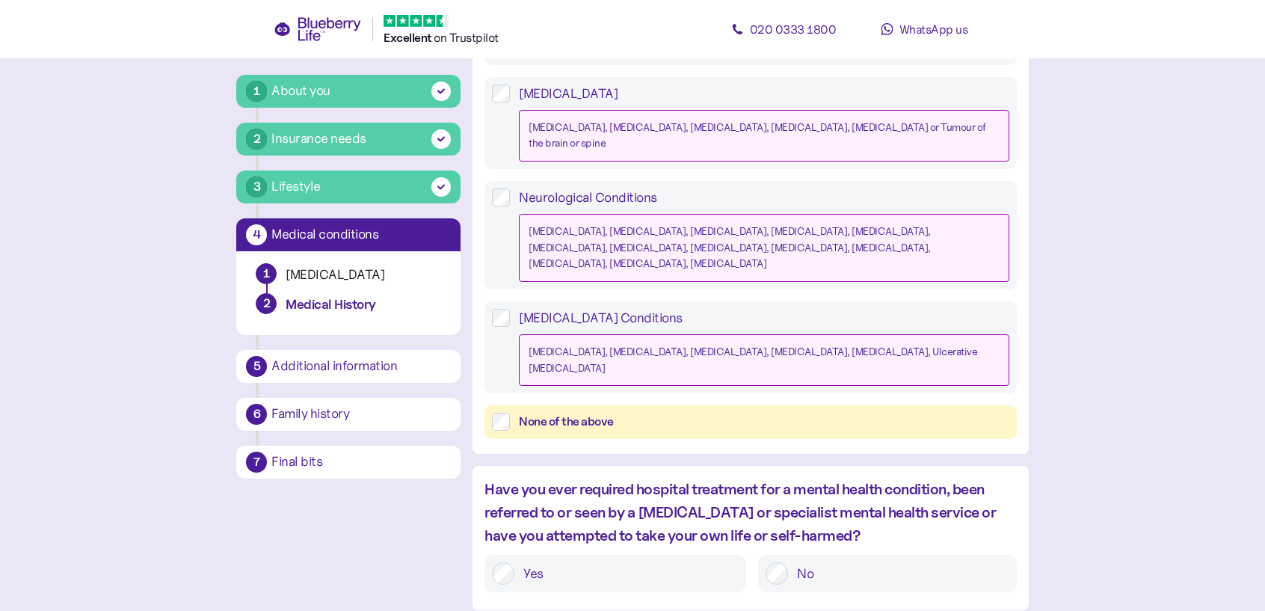
click at [514, 413] on label "None of the above" at bounding box center [759, 422] width 499 height 19
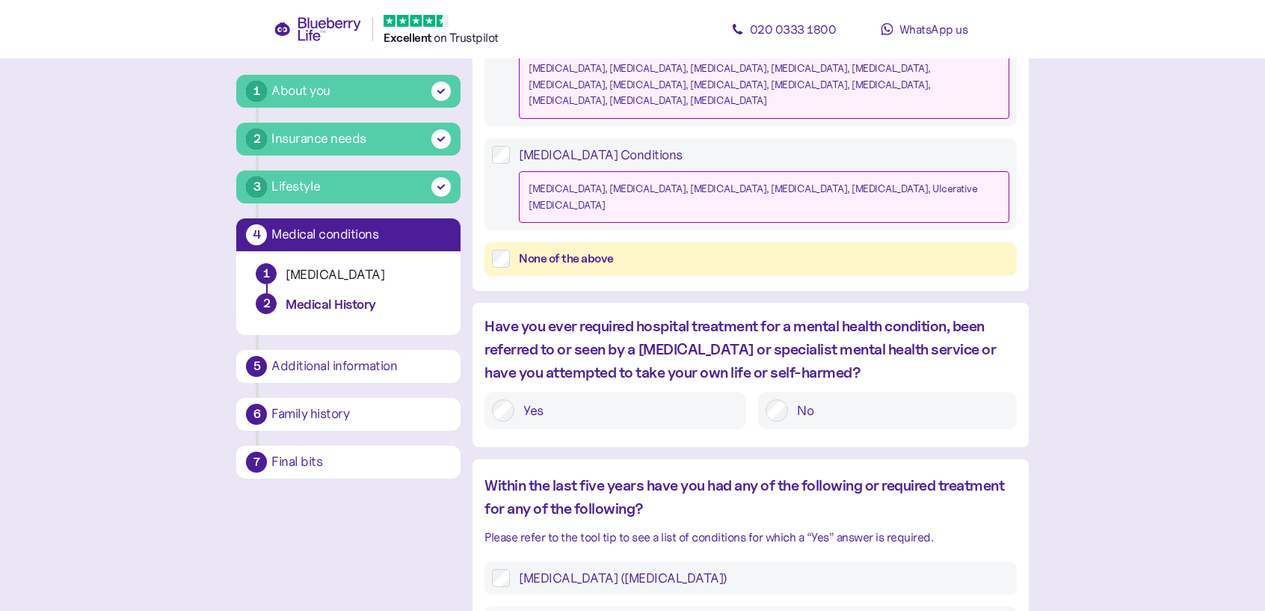
scroll to position [822, 0]
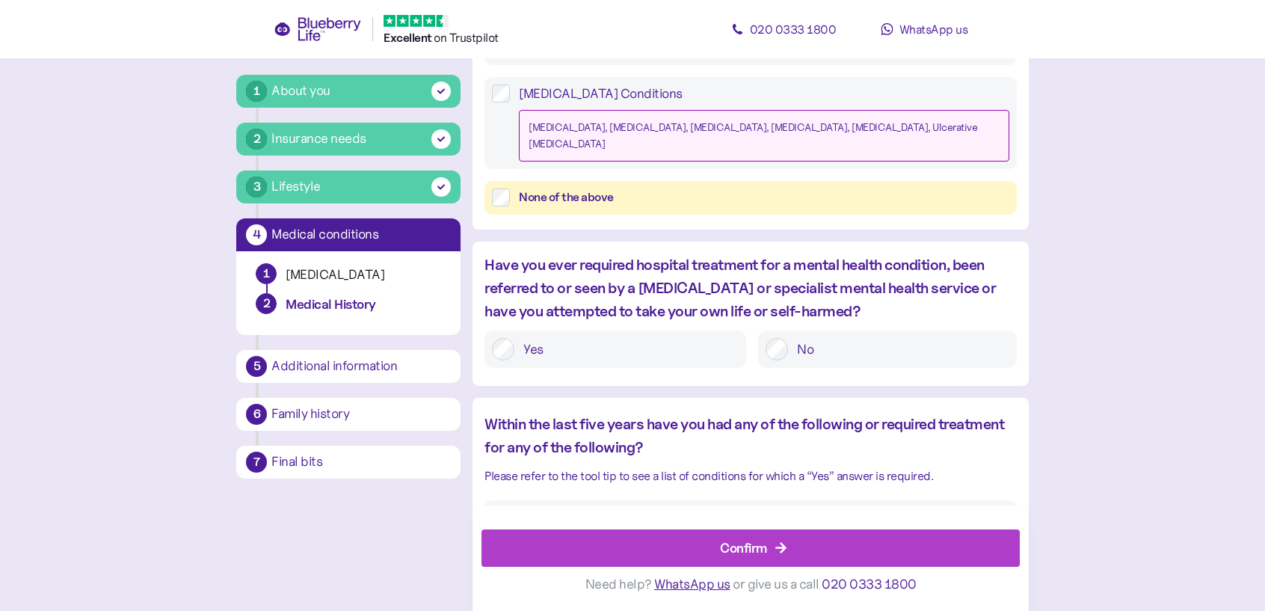
click at [722, 542] on div "Confirm" at bounding box center [743, 547] width 47 height 20
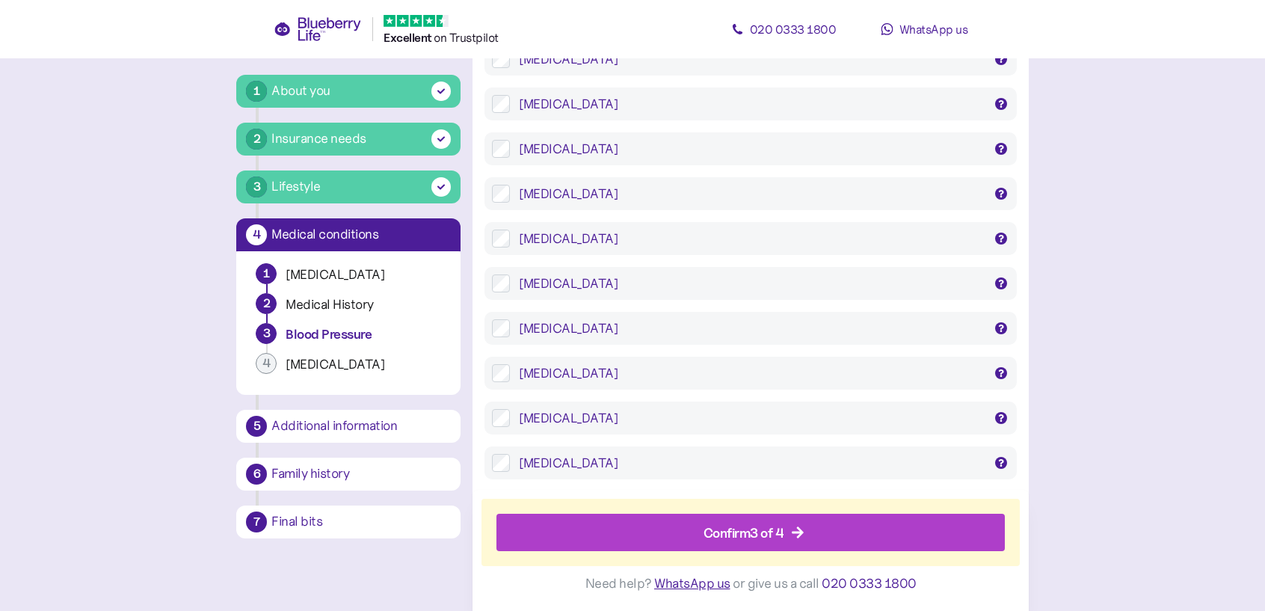
scroll to position [1691, 0]
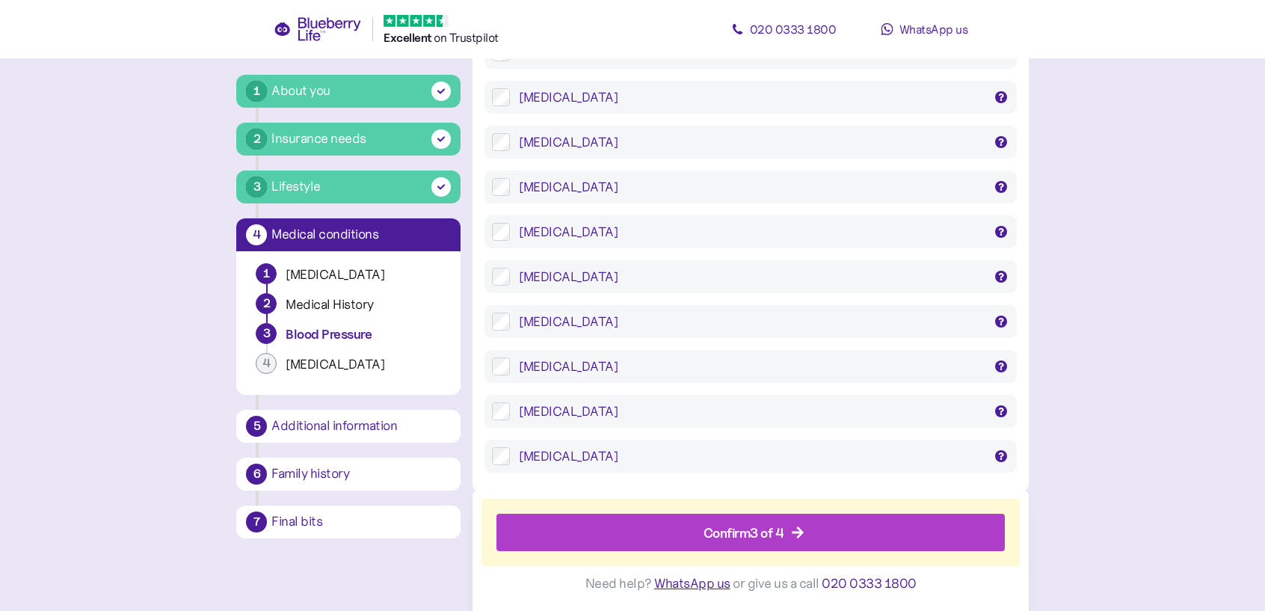
click at [751, 527] on div "Confirm 3 of 4" at bounding box center [743, 532] width 81 height 20
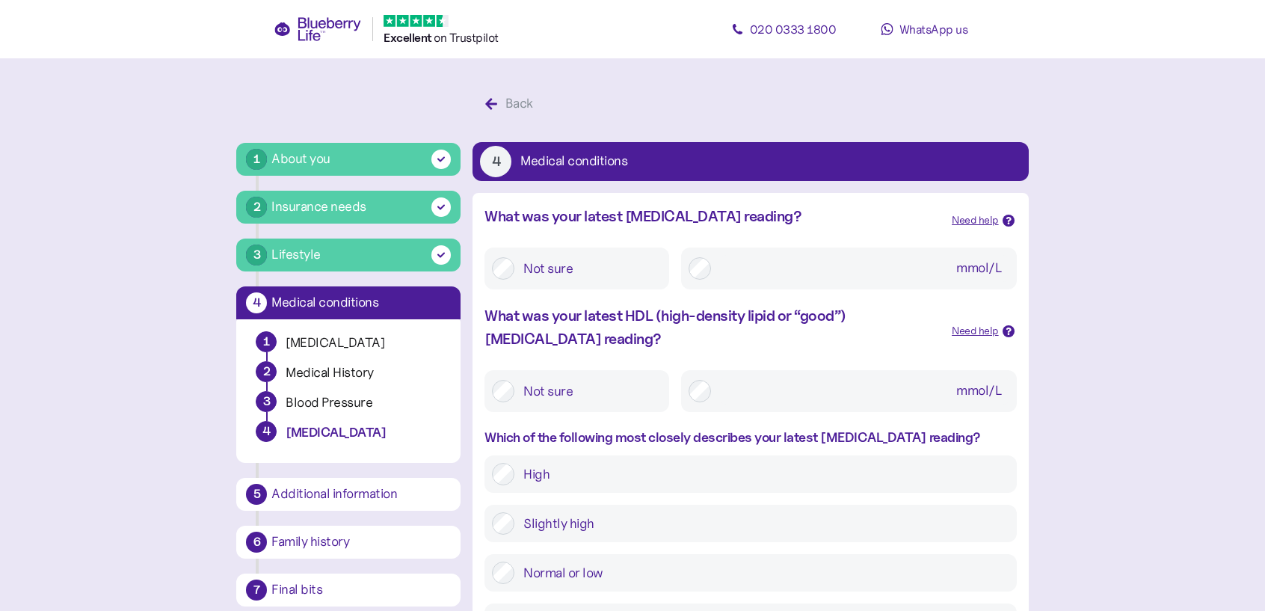
click at [487, 396] on div "Not sure" at bounding box center [576, 391] width 185 height 42
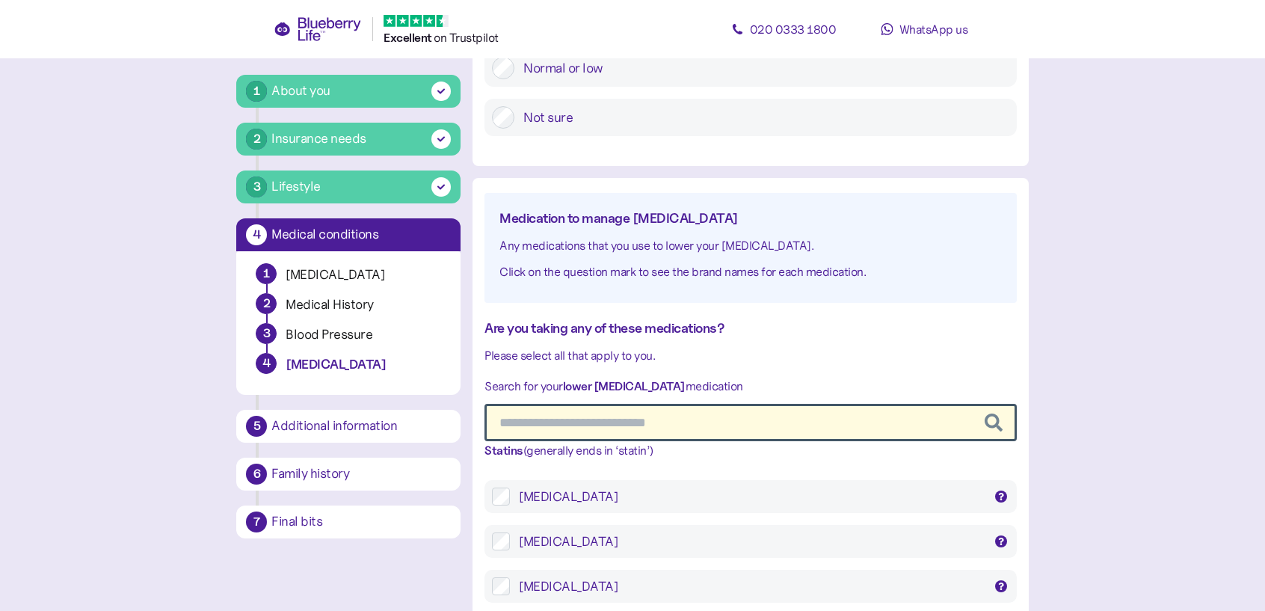
scroll to position [523, 0]
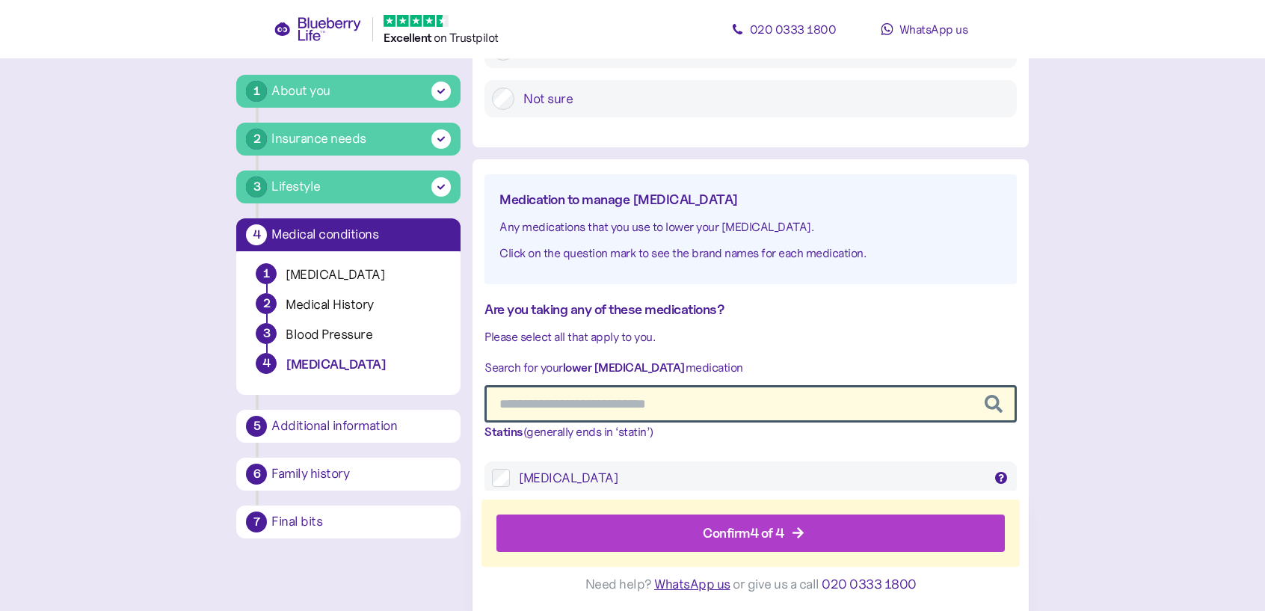
click at [755, 537] on div "Confirm 4 of 4" at bounding box center [743, 532] width 81 height 20
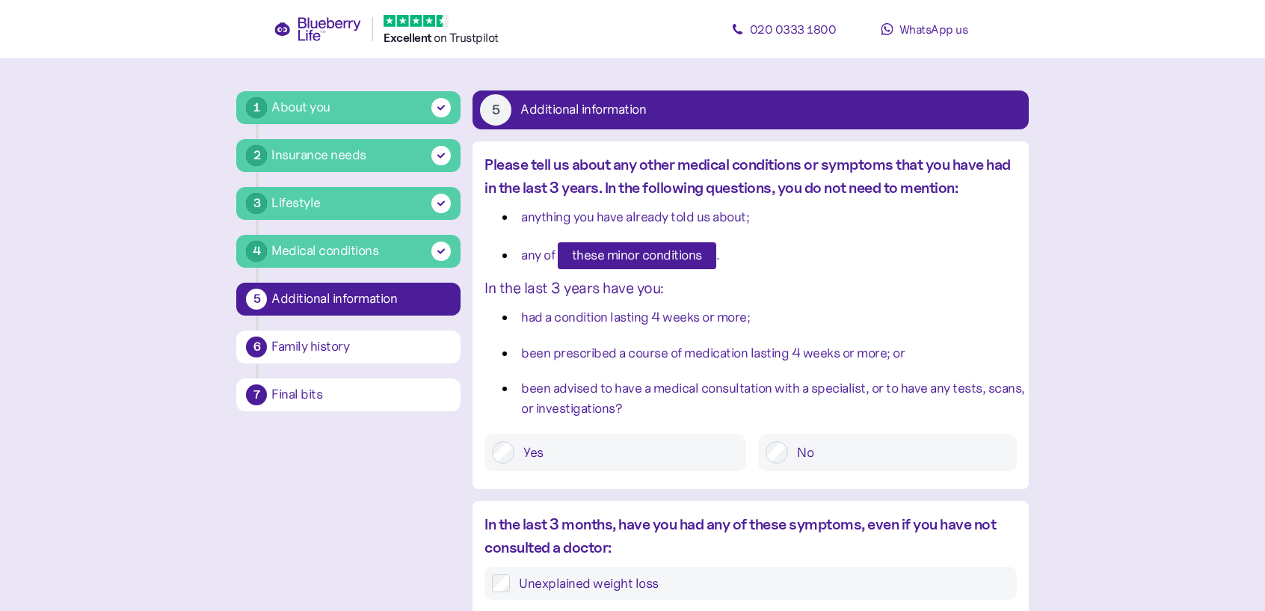
scroll to position [75, 0]
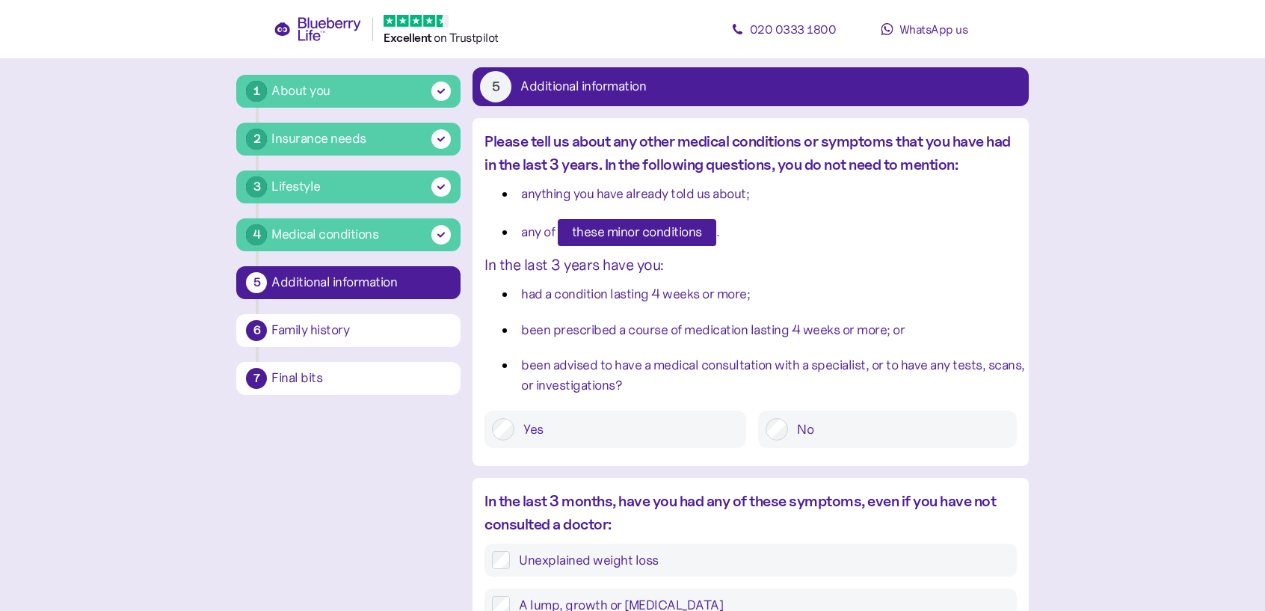
click at [783, 439] on div at bounding box center [776, 429] width 22 height 22
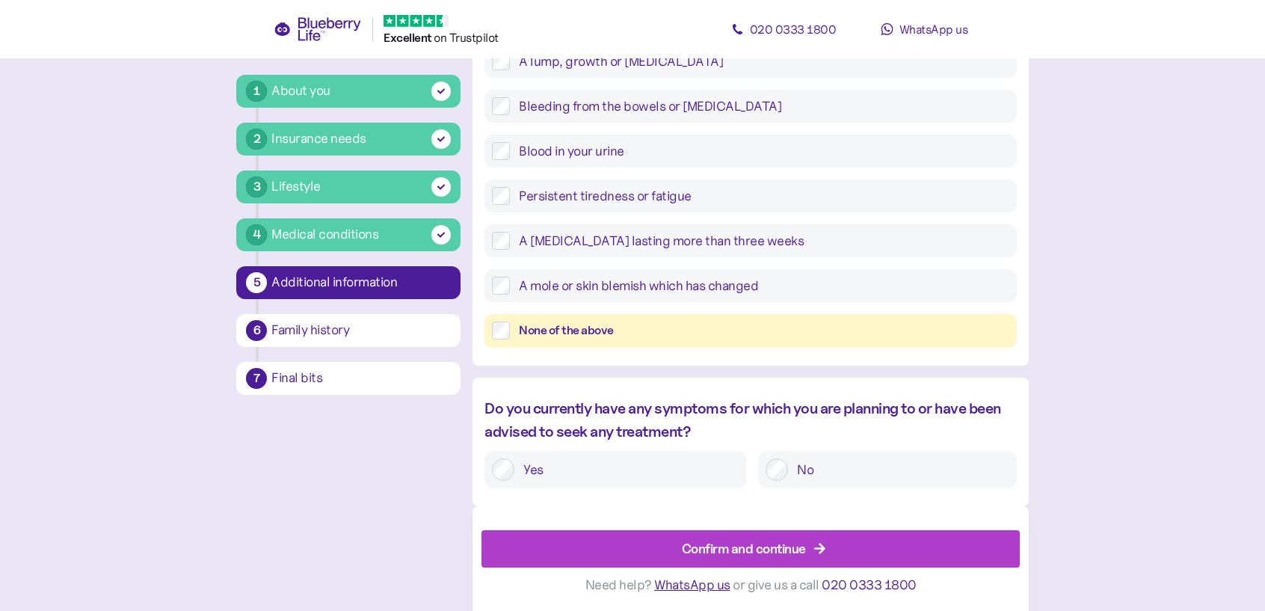
scroll to position [619, 0]
click at [743, 554] on div "Confirm and continue" at bounding box center [744, 547] width 124 height 20
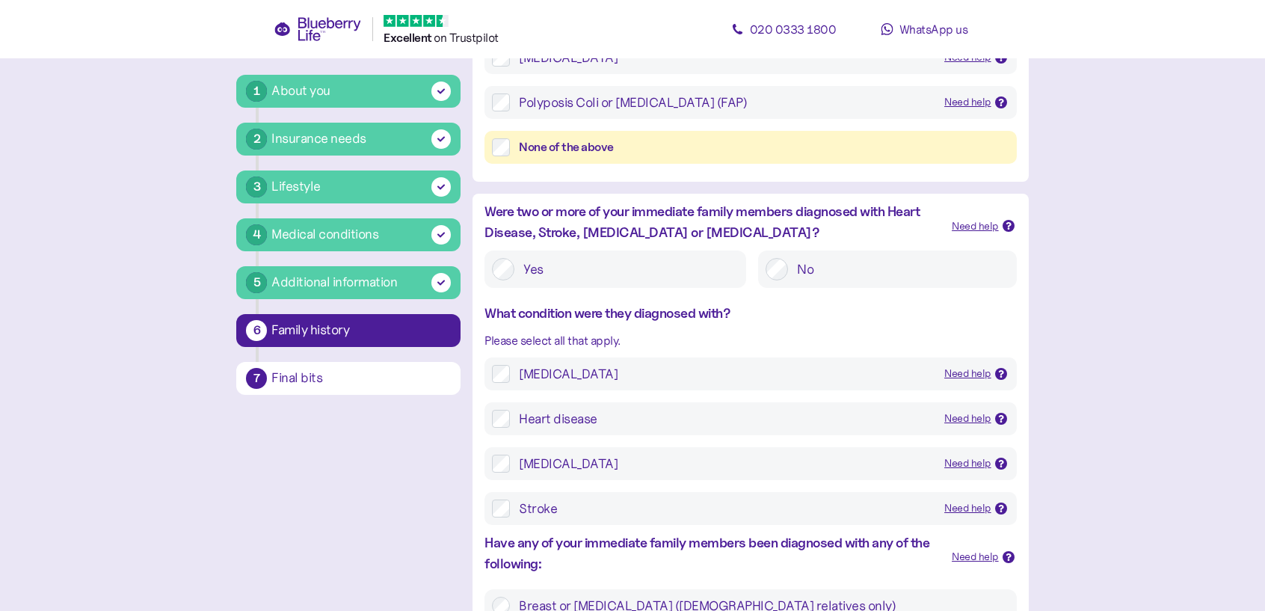
scroll to position [448, 0]
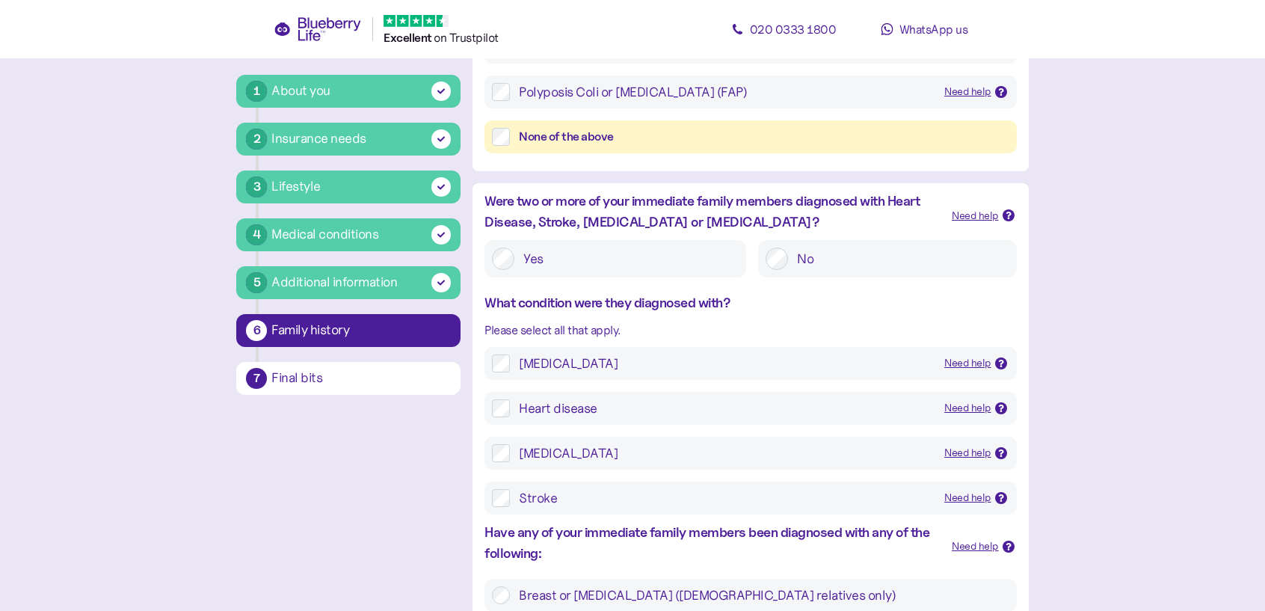
click at [489, 410] on div "Heart disease Need help Heart disease is a general term for several types of he…" at bounding box center [749, 408] width 531 height 33
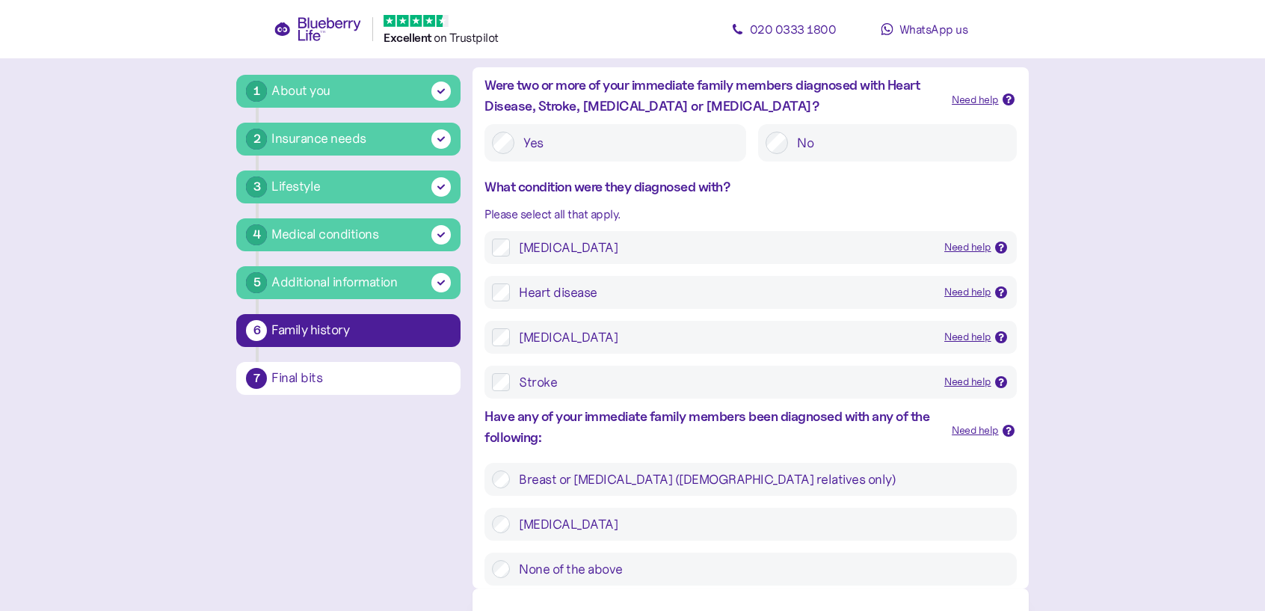
scroll to position [647, 0]
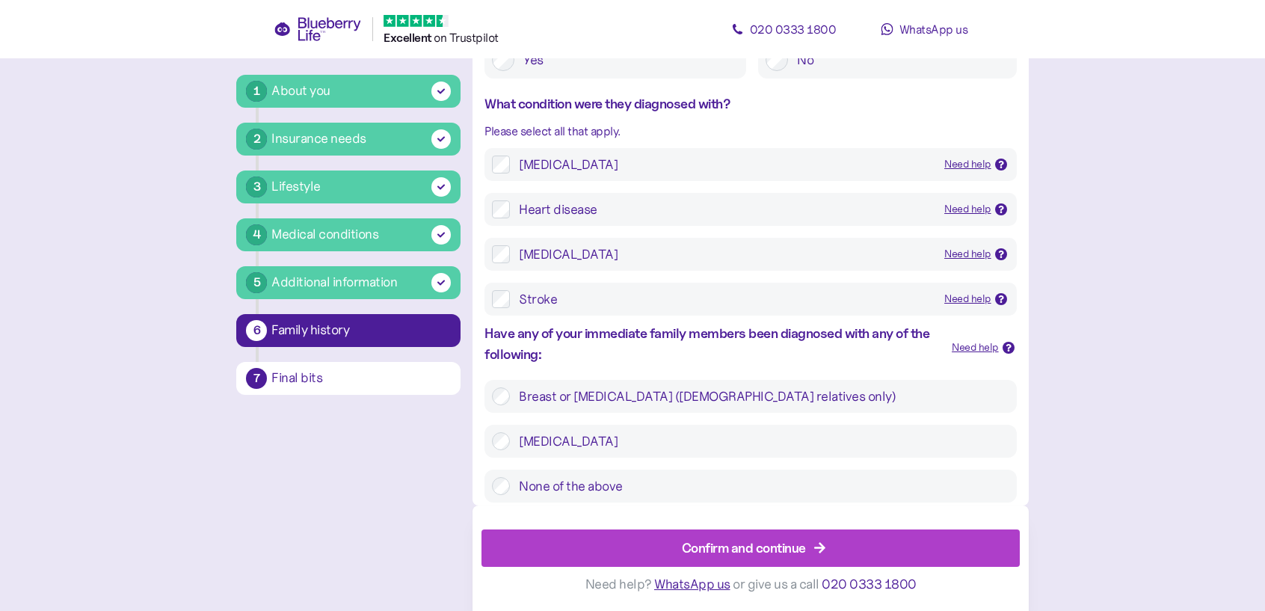
click at [767, 544] on div "Confirm and continue" at bounding box center [744, 547] width 124 height 20
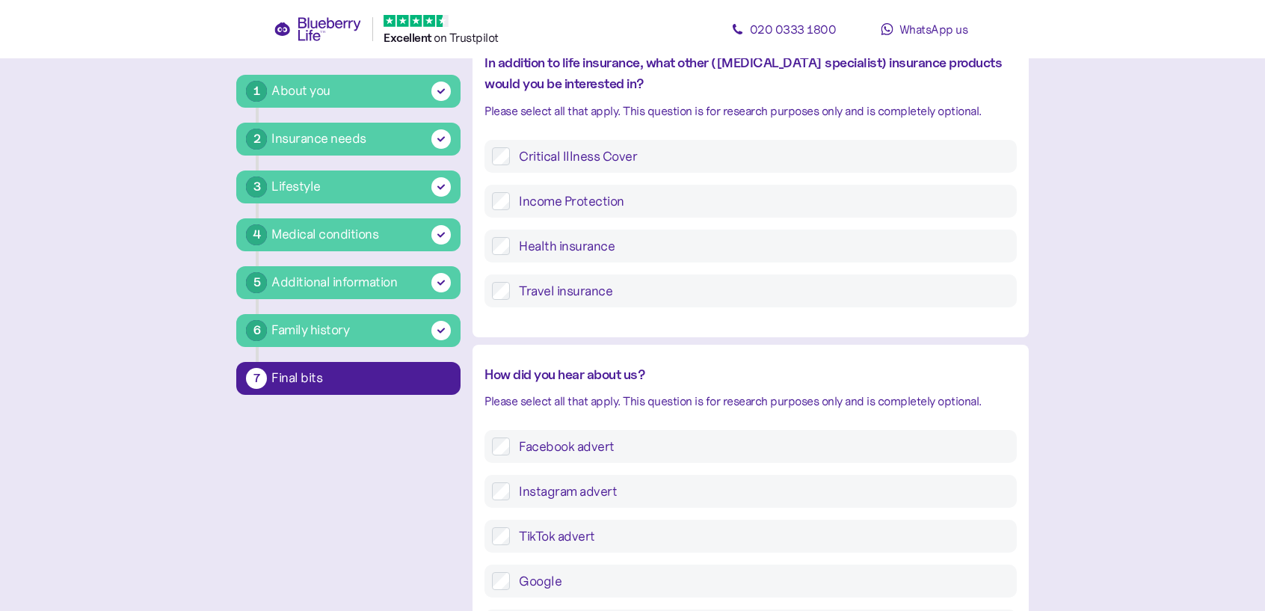
scroll to position [224, 0]
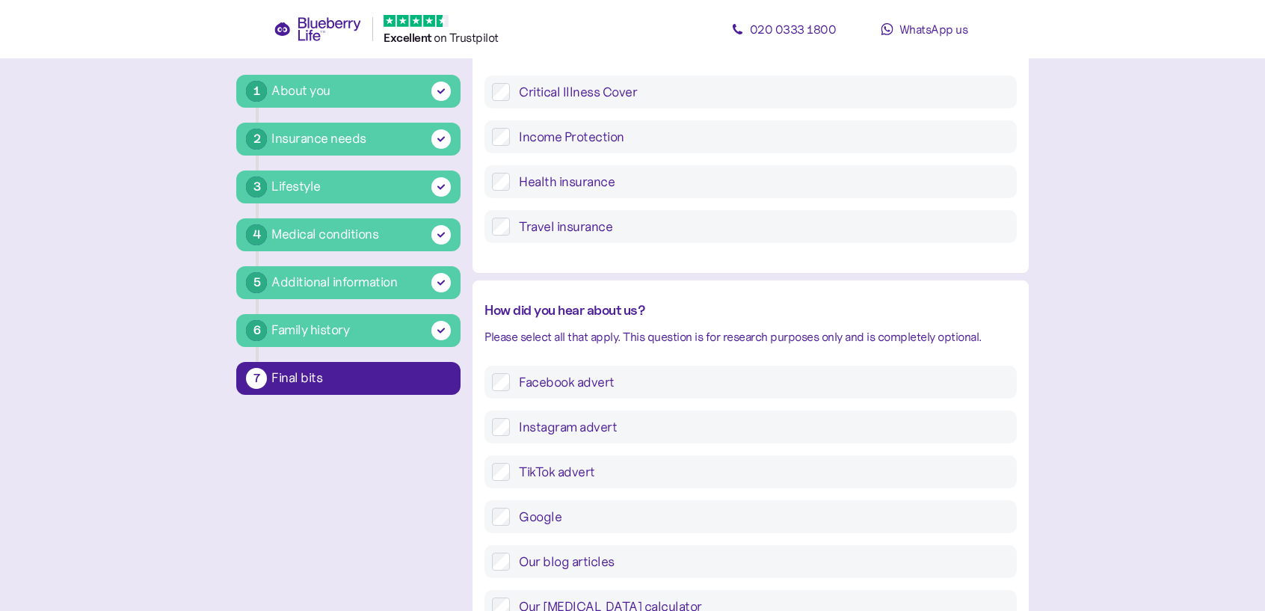
click at [483, 377] on div "Facebook advert Instagram advert TikTok advert Google Our blog articles Our HbA…" at bounding box center [749, 547] width 555 height 362
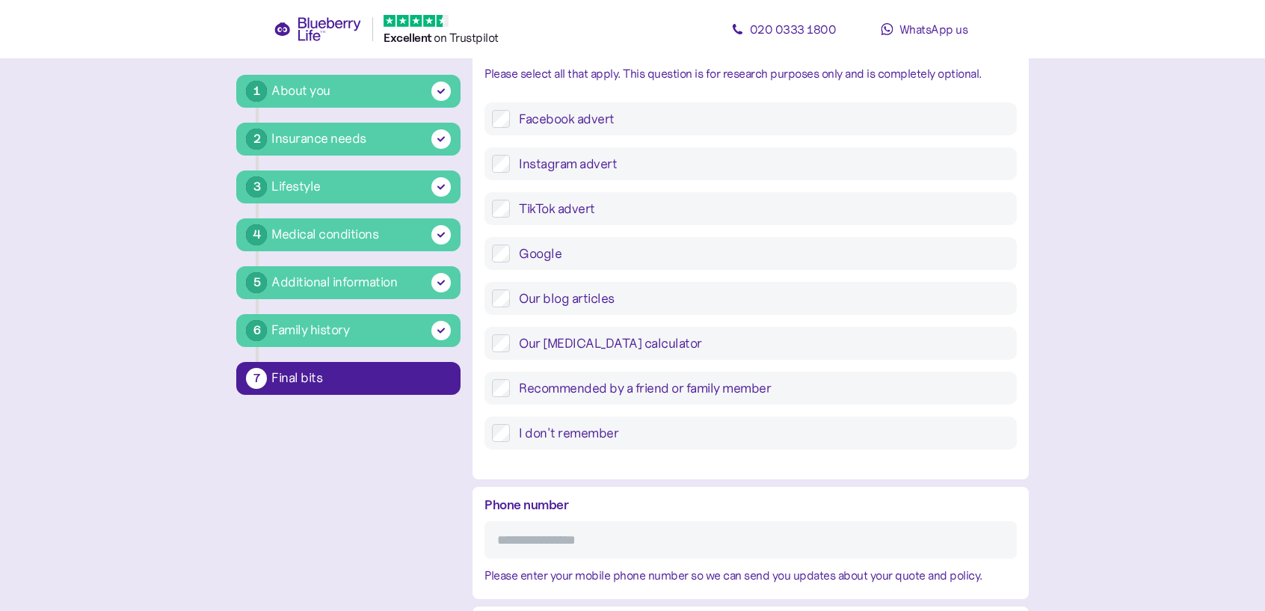
scroll to position [588, 0]
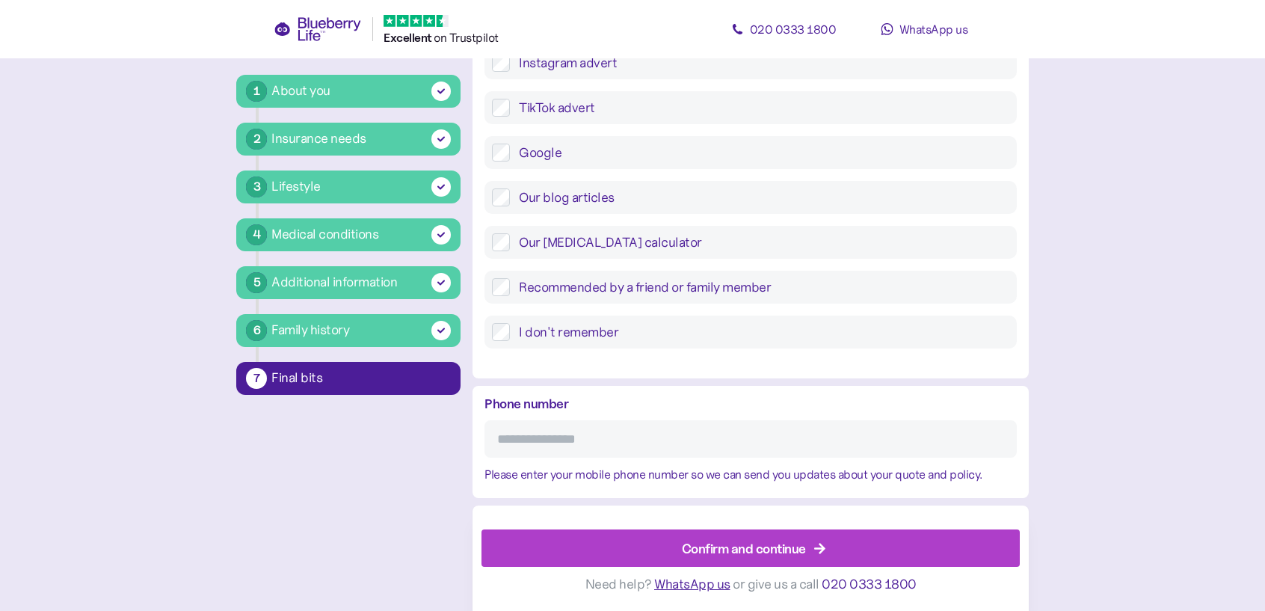
click at [629, 429] on input "Phone number" at bounding box center [749, 438] width 531 height 37
click at [603, 442] on input "**********" at bounding box center [749, 438] width 531 height 37
type input "**********"
click at [805, 548] on div "Confirm and continue" at bounding box center [744, 547] width 124 height 20
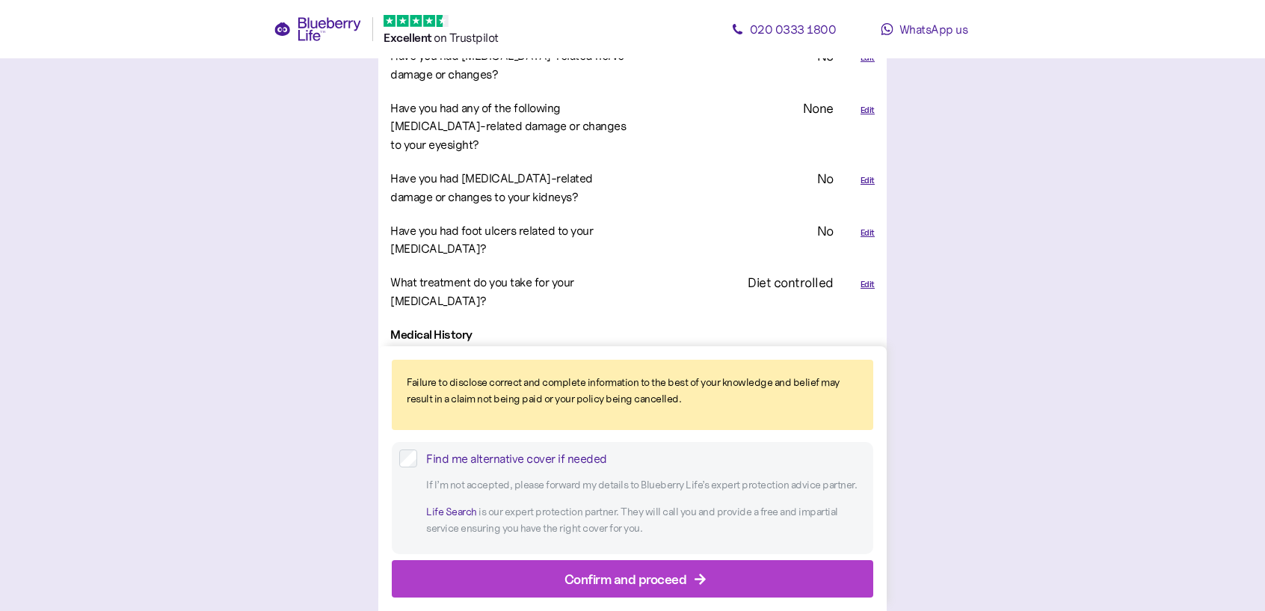
scroll to position [2317, 0]
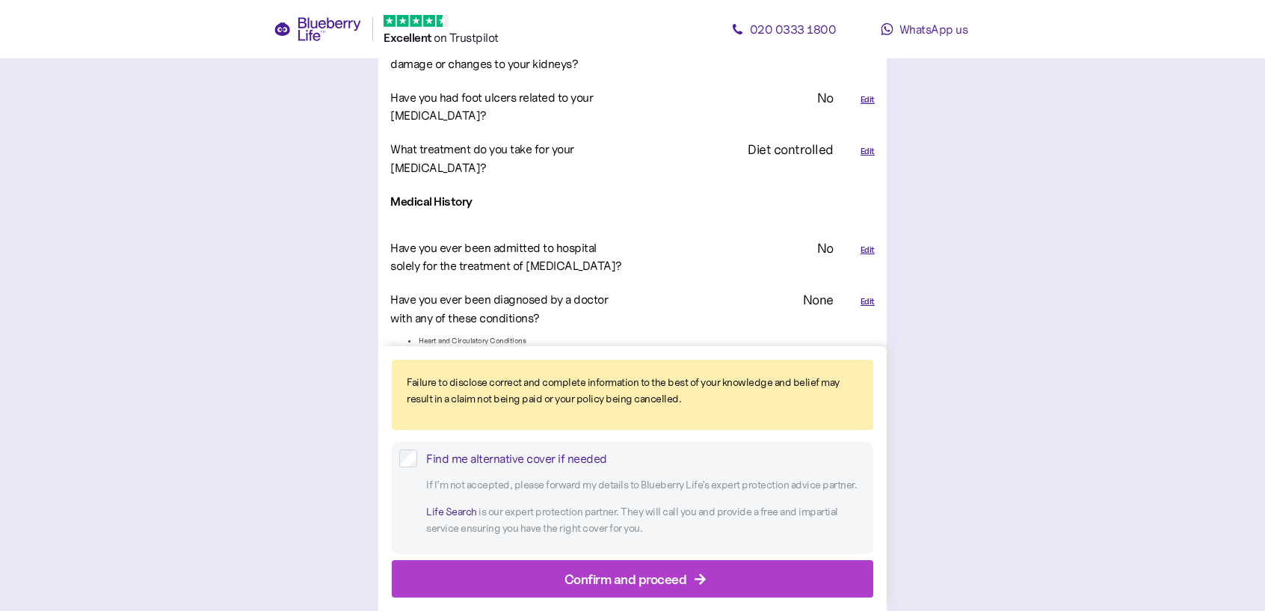
click at [600, 575] on div "Confirm and proceed" at bounding box center [625, 578] width 123 height 20
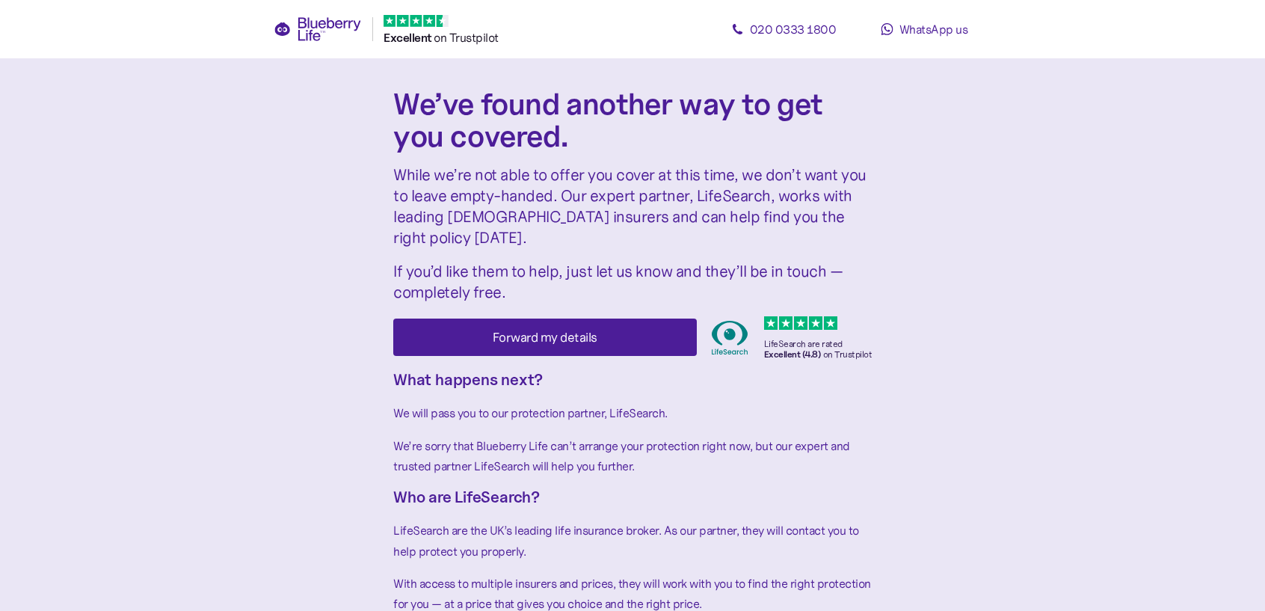
scroll to position [167, 0]
